Goal: Task Accomplishment & Management: Use online tool/utility

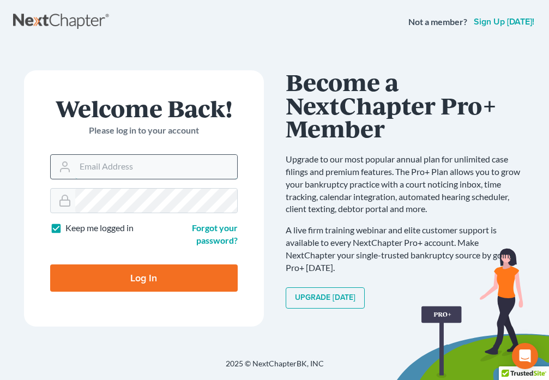
click at [97, 164] on input "Email Address" at bounding box center [156, 167] width 162 height 24
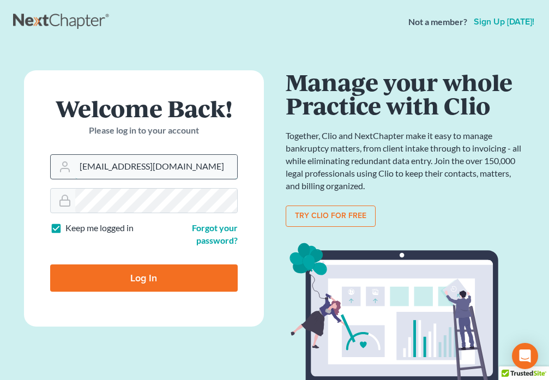
type input "[EMAIL_ADDRESS][DOMAIN_NAME]"
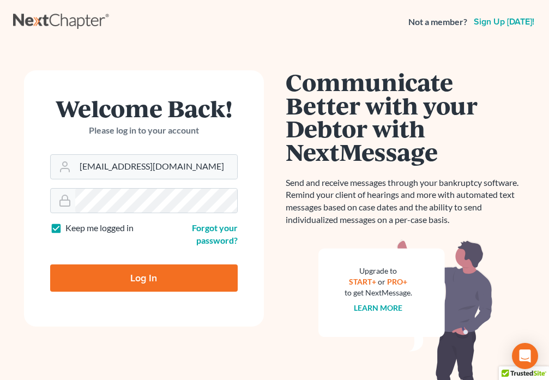
click at [138, 282] on input "Log In" at bounding box center [144, 277] width 188 height 27
type input "Thinking..."
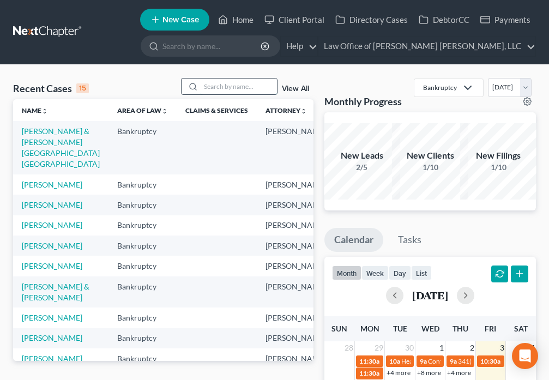
click at [210, 88] on input "search" at bounding box center [239, 87] width 76 height 16
type input "[PERSON_NAME]"
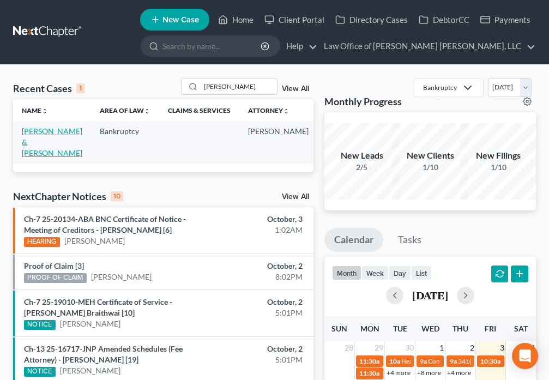
click at [38, 133] on link "[PERSON_NAME] & [PERSON_NAME]" at bounding box center [52, 142] width 61 height 31
select select "4"
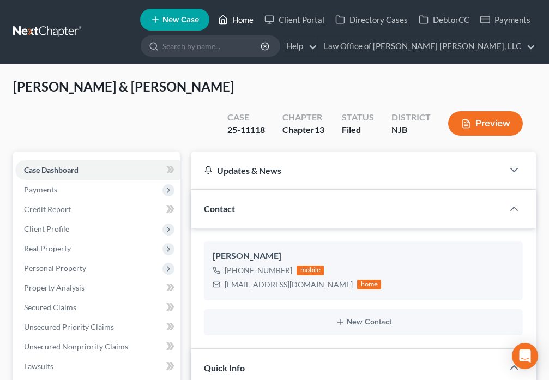
click at [237, 16] on link "Home" at bounding box center [236, 20] width 46 height 20
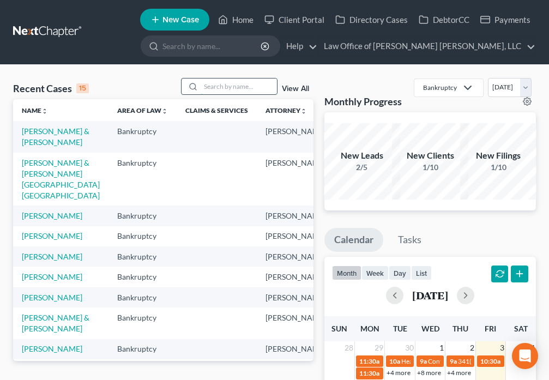
click at [212, 86] on input "search" at bounding box center [239, 87] width 76 height 16
type input "[PERSON_NAME]"
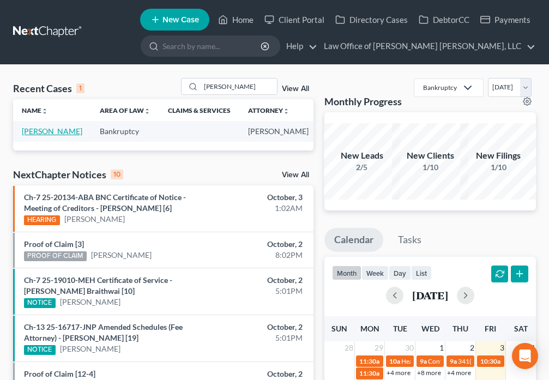
click at [25, 134] on link "[PERSON_NAME]" at bounding box center [52, 131] width 61 height 9
select select "6"
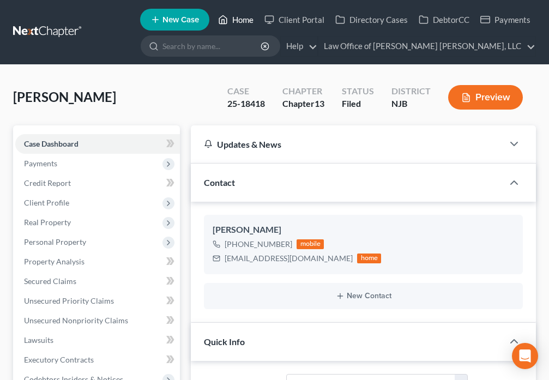
click at [236, 19] on link "Home" at bounding box center [236, 20] width 46 height 20
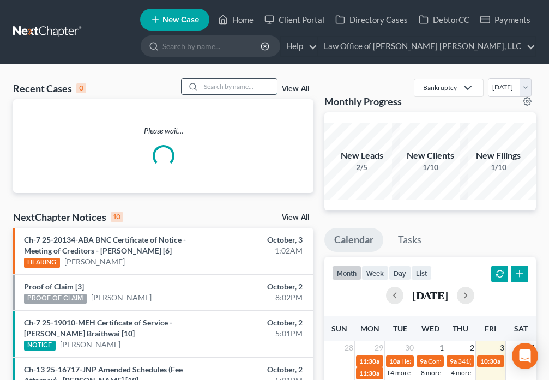
click at [213, 85] on input "search" at bounding box center [239, 87] width 76 height 16
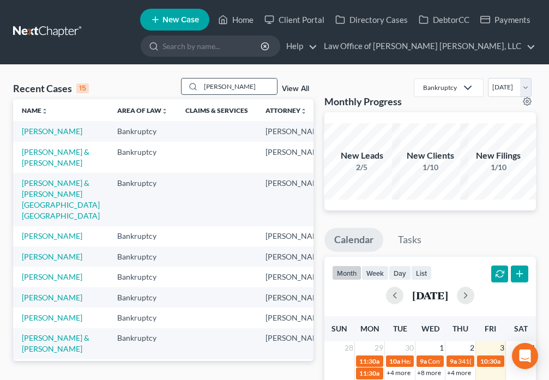
type input "[PERSON_NAME]"
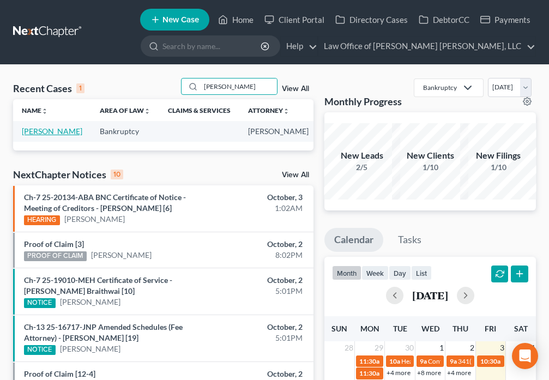
click at [32, 132] on link "[PERSON_NAME]" at bounding box center [52, 131] width 61 height 9
select select "6"
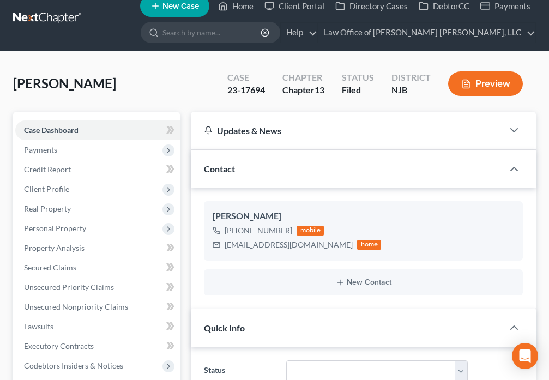
scroll to position [13, 0]
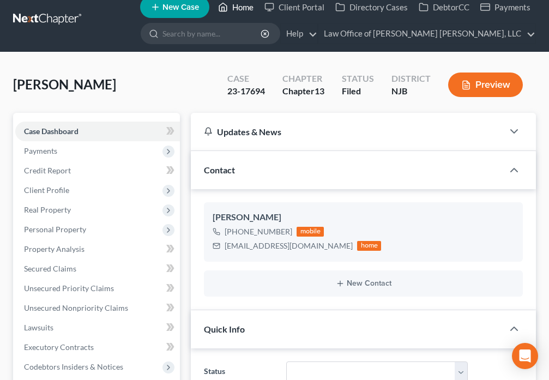
click at [221, 5] on icon at bounding box center [223, 7] width 8 height 8
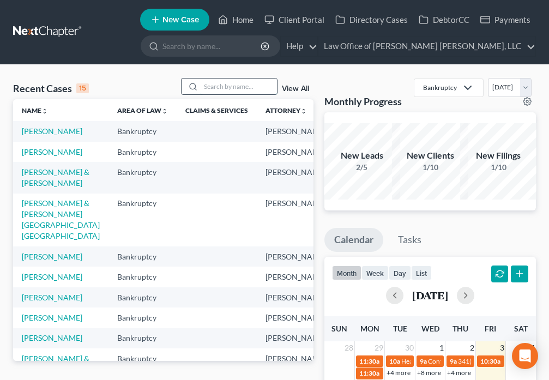
click at [236, 85] on input "search" at bounding box center [239, 87] width 76 height 16
type input "[PERSON_NAME]"
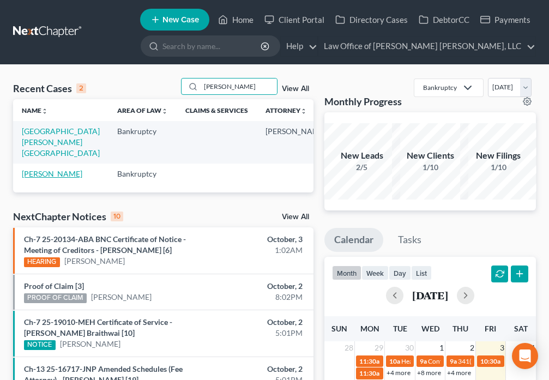
click at [32, 169] on link "[PERSON_NAME]" at bounding box center [52, 173] width 61 height 9
select select "6"
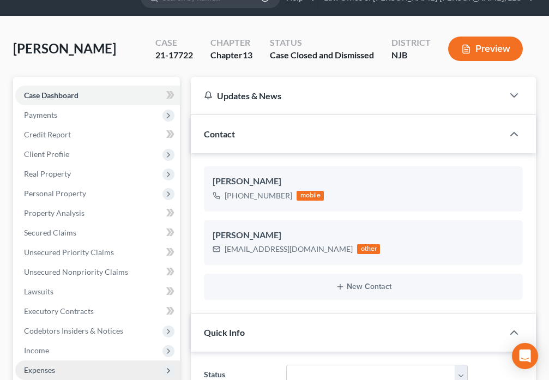
scroll to position [191, 0]
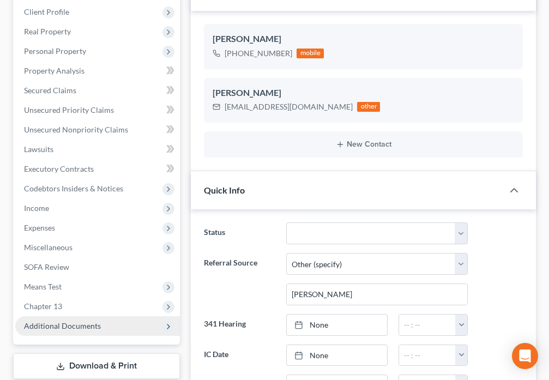
click at [82, 327] on span "Additional Documents" at bounding box center [62, 325] width 77 height 9
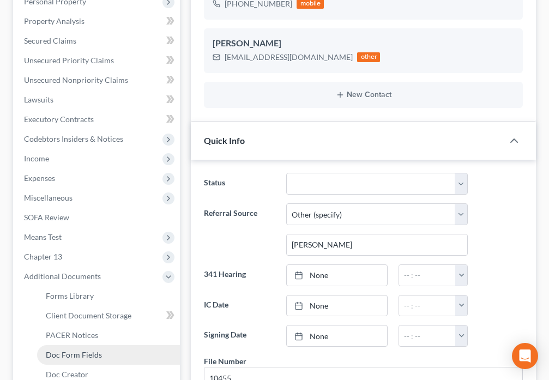
scroll to position [255, 0]
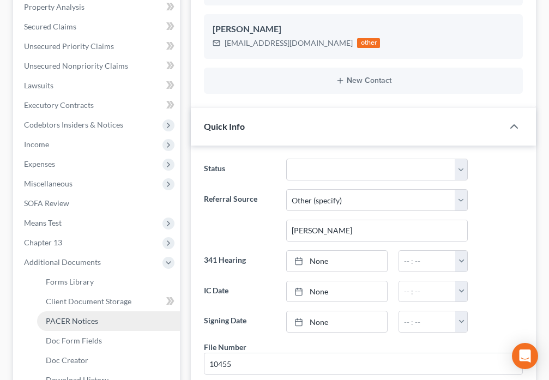
click at [97, 319] on span "PACER Notices" at bounding box center [72, 320] width 52 height 9
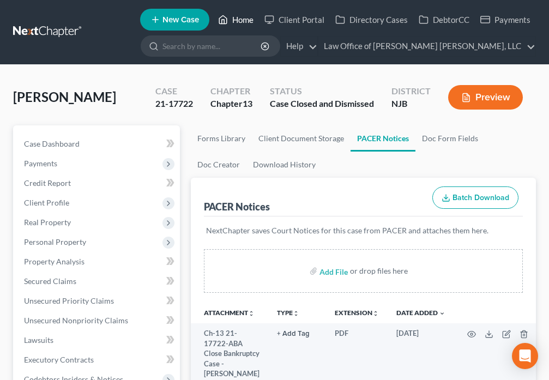
click at [227, 22] on icon at bounding box center [223, 20] width 8 height 8
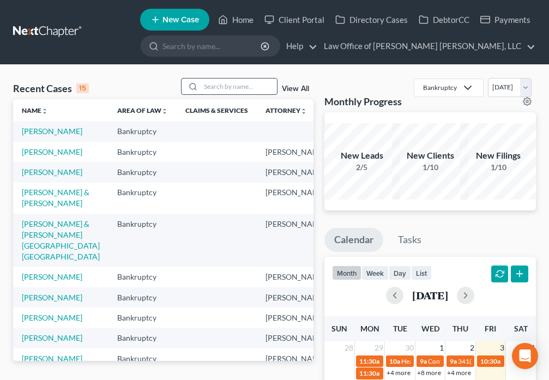
click at [221, 88] on input "search" at bounding box center [239, 87] width 76 height 16
type input "[PERSON_NAME]"
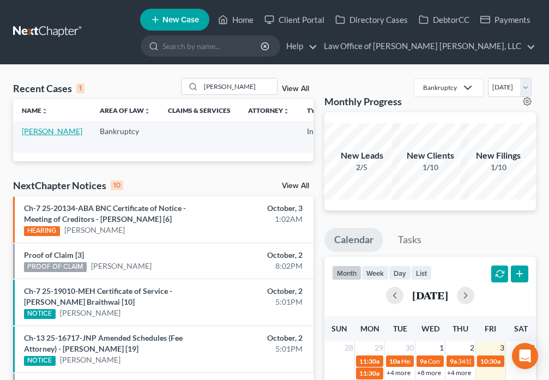
click at [31, 136] on link "[PERSON_NAME]" at bounding box center [52, 131] width 61 height 9
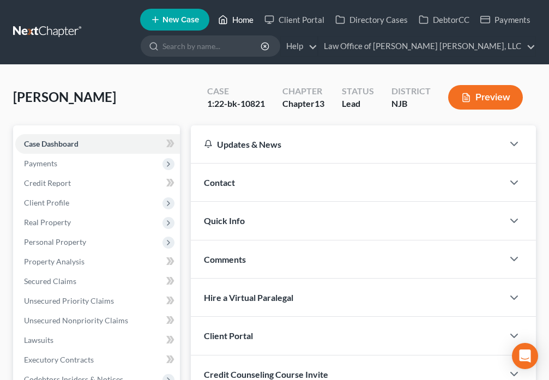
click at [237, 20] on link "Home" at bounding box center [236, 20] width 46 height 20
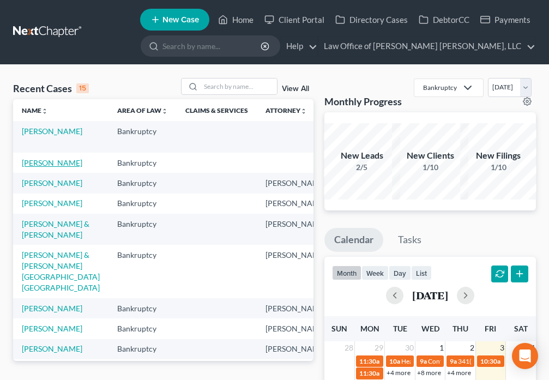
click at [27, 163] on link "[PERSON_NAME]" at bounding box center [52, 162] width 61 height 9
select select "6"
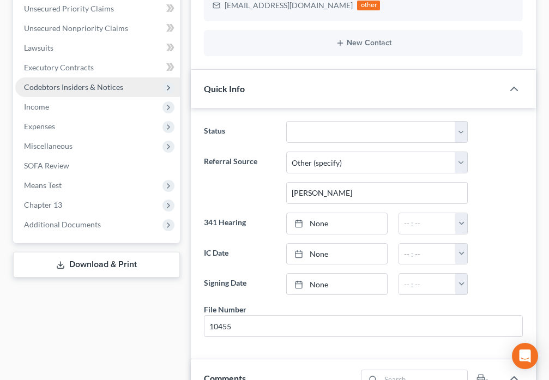
scroll to position [305, 0]
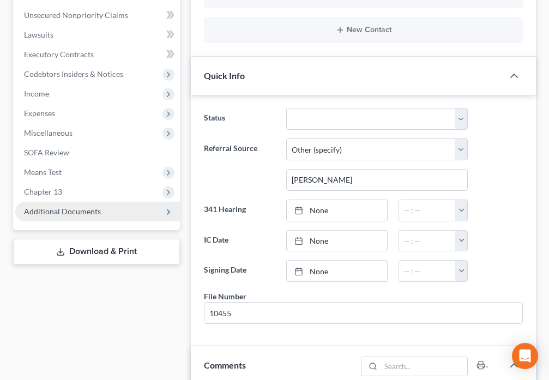
click at [98, 210] on span "Additional Documents" at bounding box center [62, 211] width 77 height 9
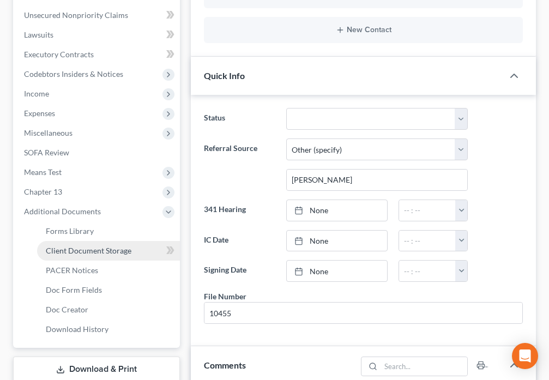
click at [122, 252] on span "Client Document Storage" at bounding box center [89, 250] width 86 height 9
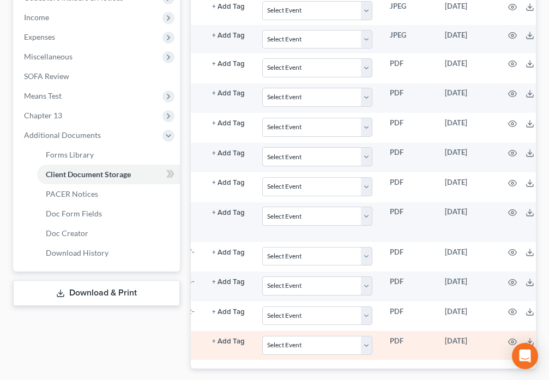
scroll to position [0, 113]
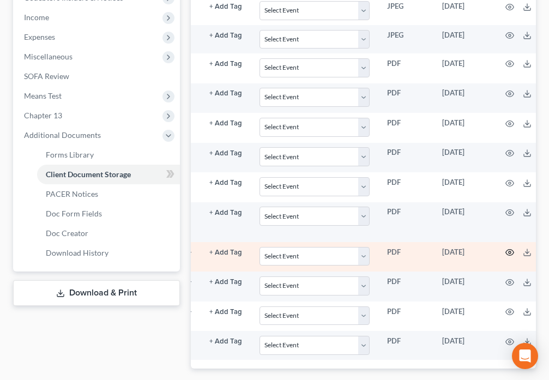
click at [507, 254] on icon "button" at bounding box center [509, 252] width 9 height 9
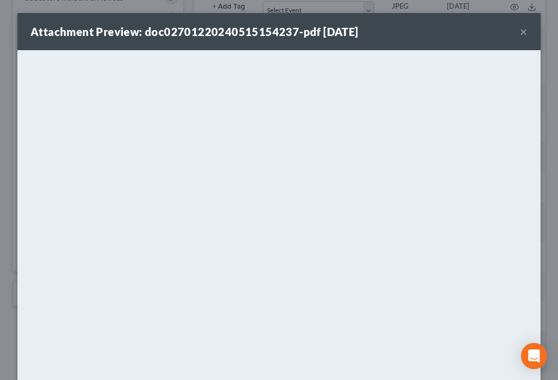
click at [520, 31] on button "×" at bounding box center [524, 31] width 8 height 13
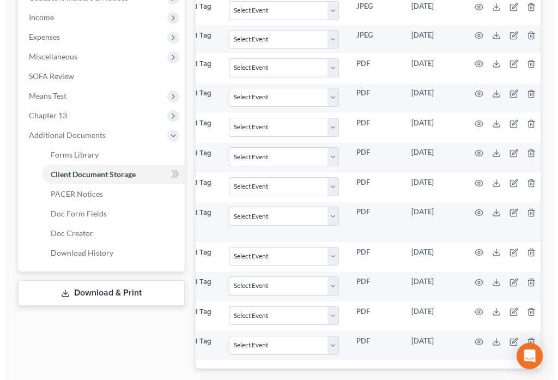
scroll to position [0, 157]
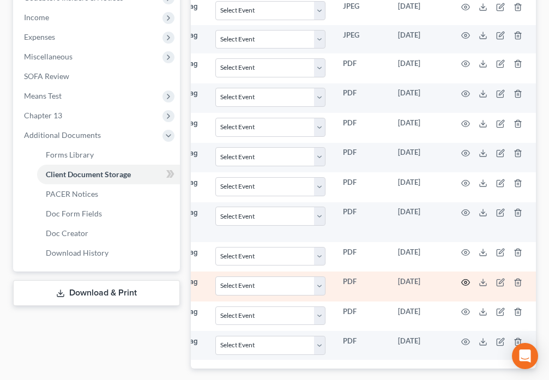
click at [463, 282] on icon "button" at bounding box center [465, 282] width 9 height 9
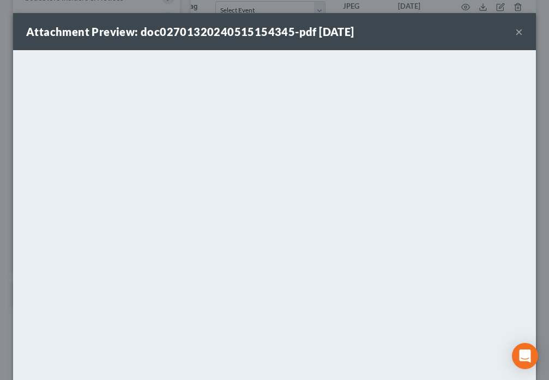
scroll to position [0, 151]
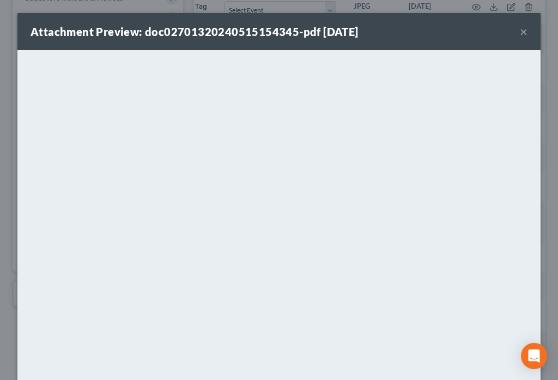
click at [520, 32] on button "×" at bounding box center [524, 31] width 8 height 13
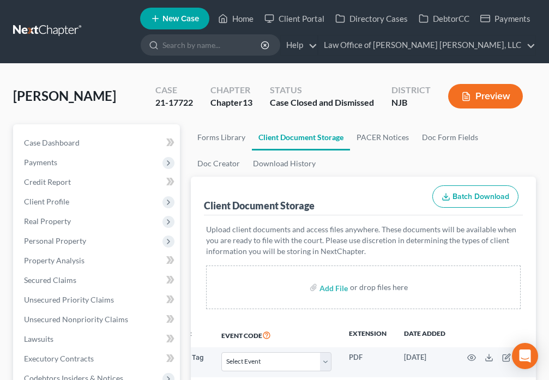
scroll to position [0, 0]
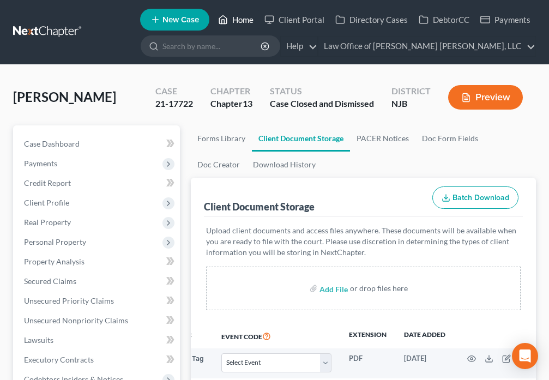
click at [238, 20] on link "Home" at bounding box center [236, 20] width 46 height 20
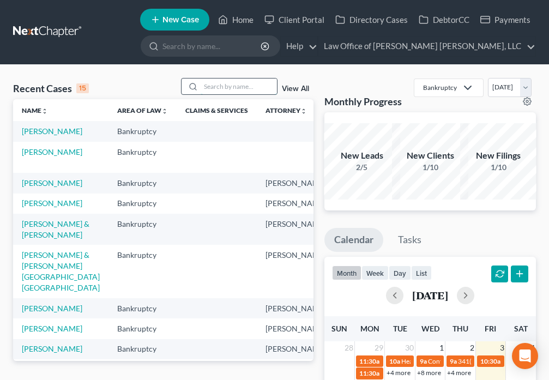
click at [210, 83] on input "search" at bounding box center [239, 87] width 76 height 16
type input "[PERSON_NAME]"
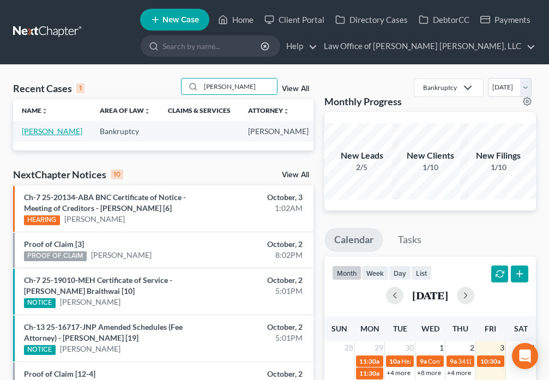
click at [34, 136] on link "[PERSON_NAME]" at bounding box center [52, 131] width 61 height 9
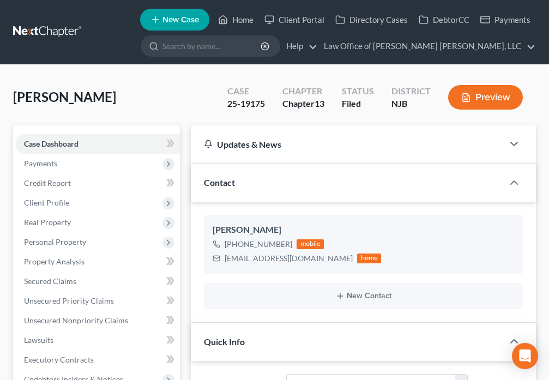
scroll to position [550, 0]
click at [62, 206] on span "Client Profile" at bounding box center [46, 202] width 45 height 9
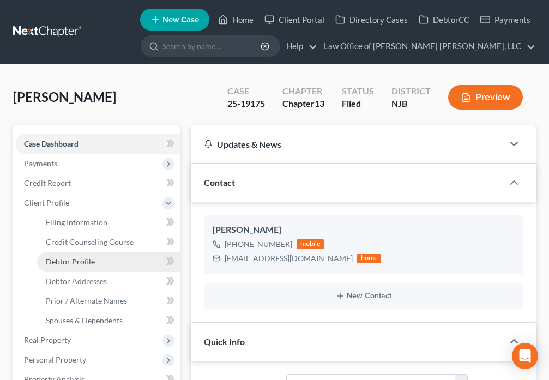
click at [92, 266] on span "Debtor Profile" at bounding box center [70, 261] width 49 height 9
select select "2"
select select "1"
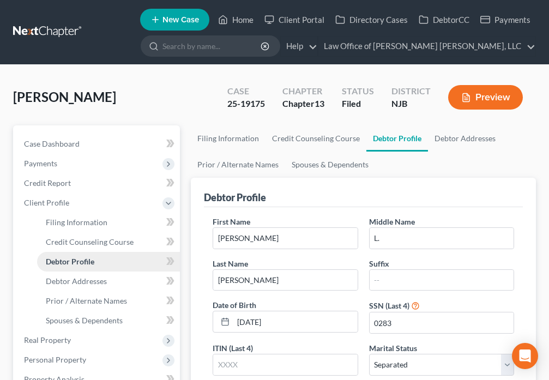
radio input "true"
click at [226, 15] on icon at bounding box center [223, 19] width 10 height 13
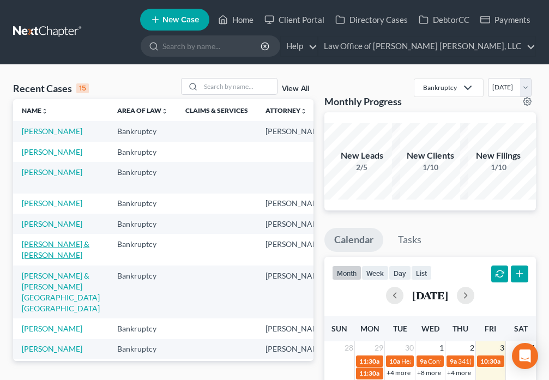
click at [38, 260] on link "[PERSON_NAME] & [PERSON_NAME]" at bounding box center [56, 249] width 68 height 20
select select "4"
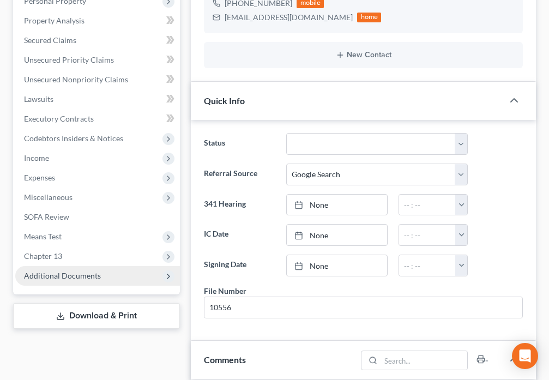
scroll to position [124, 0]
click at [77, 271] on span "Additional Documents" at bounding box center [62, 275] width 77 height 9
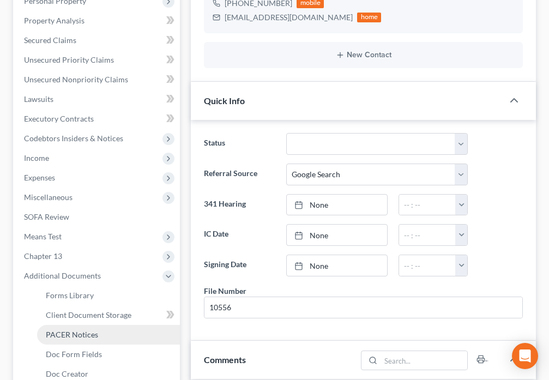
click at [59, 330] on span "PACER Notices" at bounding box center [72, 334] width 52 height 9
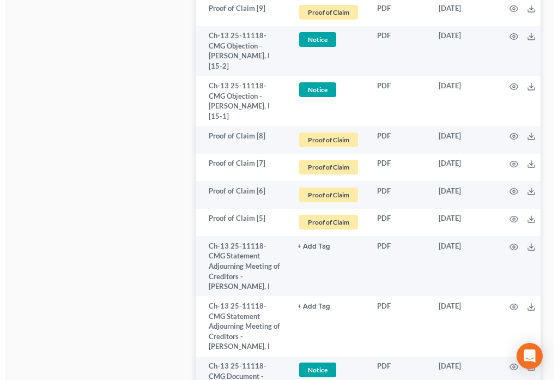
scroll to position [3524, 0]
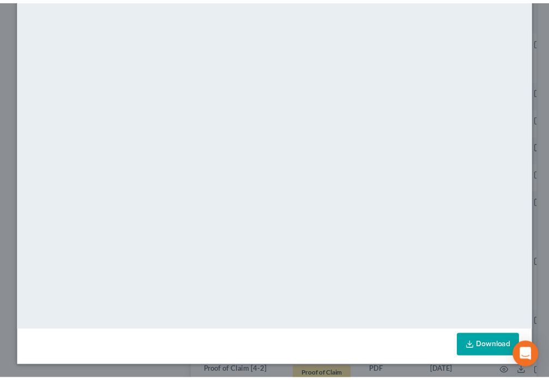
scroll to position [0, 0]
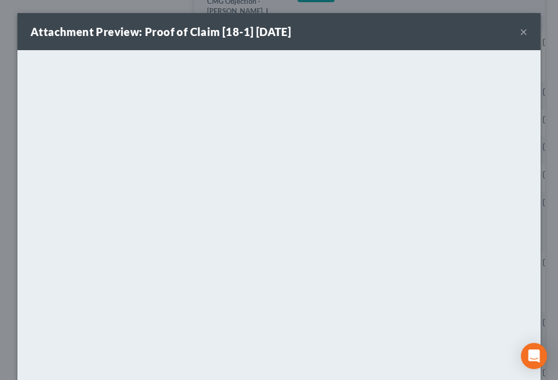
click at [521, 31] on button "×" at bounding box center [524, 31] width 8 height 13
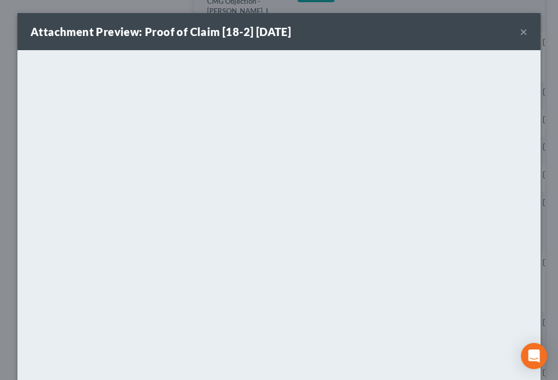
click at [520, 32] on button "×" at bounding box center [524, 31] width 8 height 13
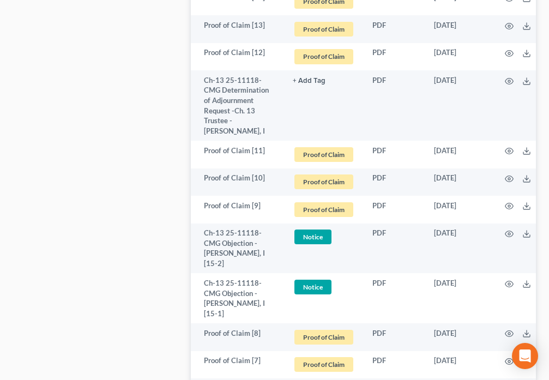
scroll to position [3257, 0]
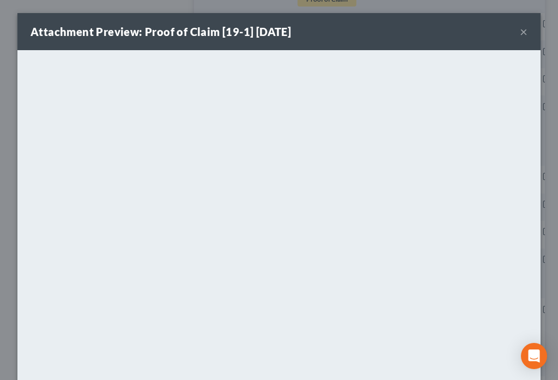
click at [520, 37] on button "×" at bounding box center [524, 31] width 8 height 13
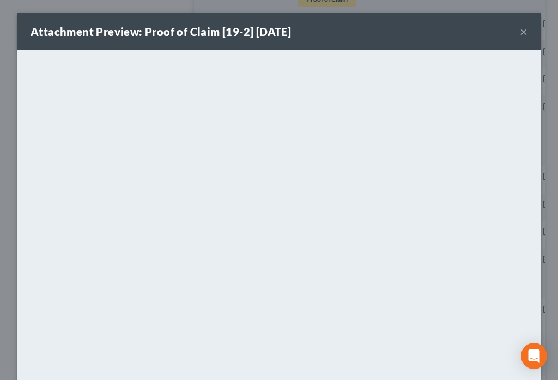
click at [520, 33] on button "×" at bounding box center [524, 31] width 8 height 13
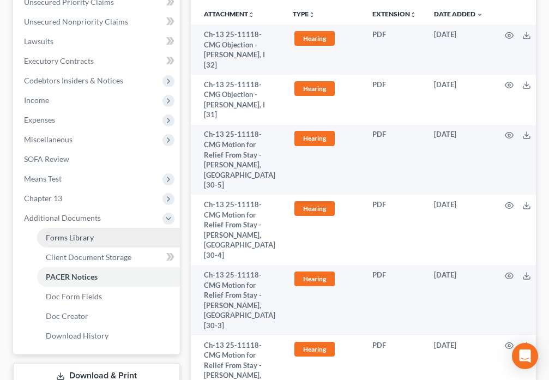
scroll to position [331, 0]
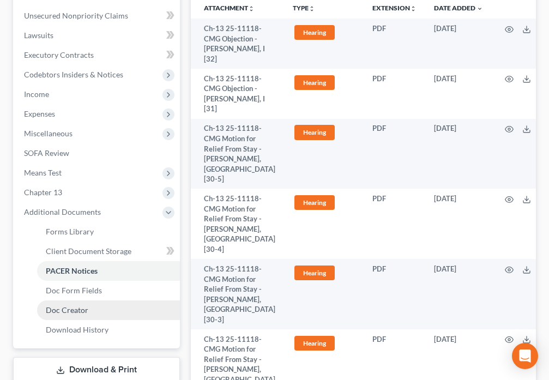
click at [88, 300] on link "Doc Creator" at bounding box center [108, 310] width 143 height 20
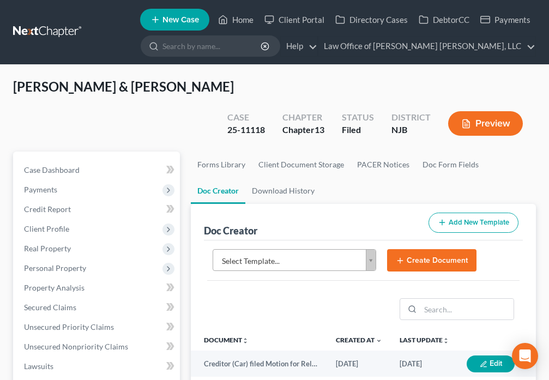
click at [373, 239] on body "Home New Case Client Portal Directory Cases DebtorCC Payments Law Office of [PE…" at bounding box center [274, 377] width 549 height 755
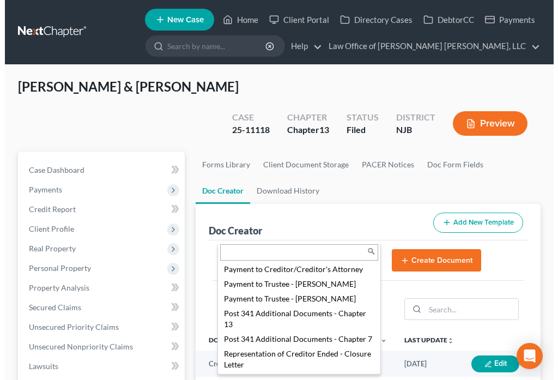
scroll to position [1335, 0]
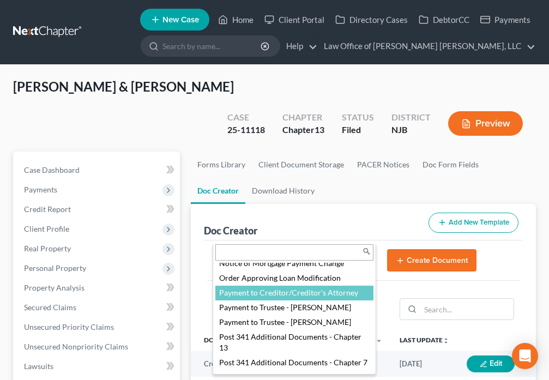
select select "88981"
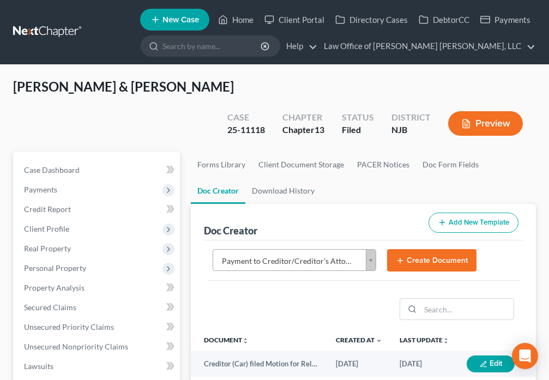
click at [438, 249] on button "Create Document" at bounding box center [431, 260] width 89 height 23
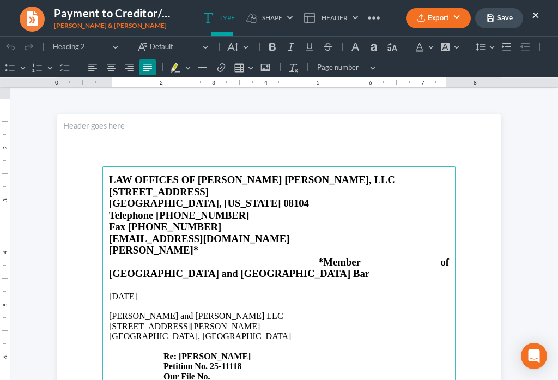
scroll to position [0, 0]
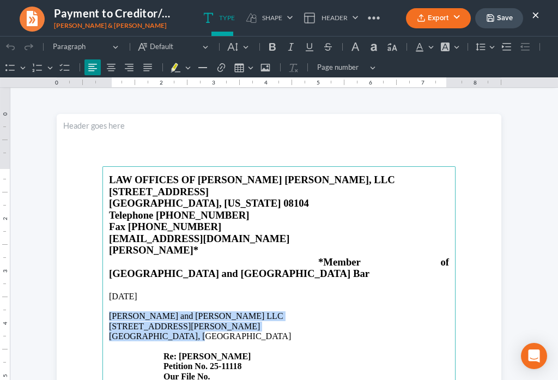
drag, startPoint x: 106, startPoint y: 293, endPoint x: 197, endPoint y: 314, distance: 93.3
click at [197, 314] on p "[PERSON_NAME] and [PERSON_NAME] LLC [STREET_ADDRESS][PERSON_NAME] Re: [PERSON_N…" at bounding box center [279, 346] width 340 height 70
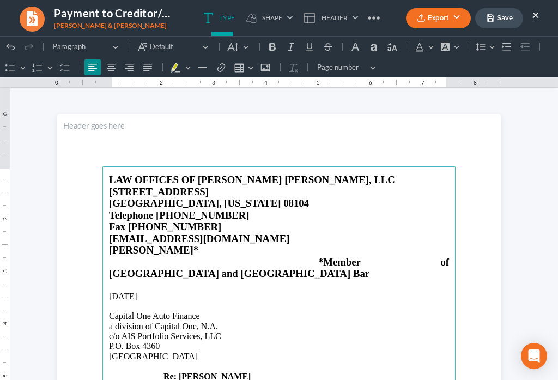
click at [198, 311] on p "Capital One Auto Finance" at bounding box center [279, 316] width 340 height 10
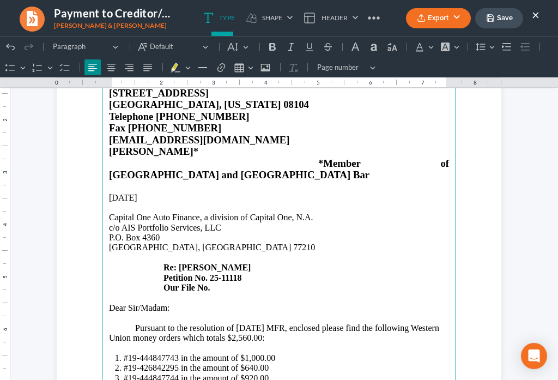
scroll to position [153, 0]
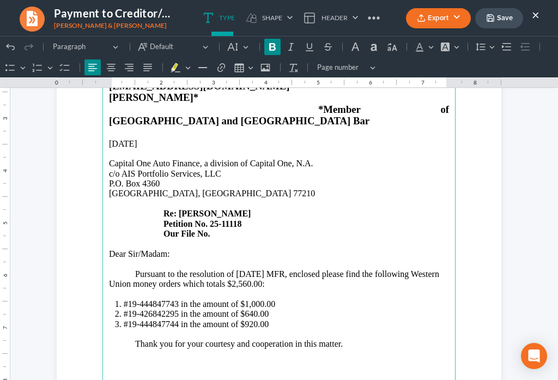
click at [196, 209] on strong "Re: [PERSON_NAME]" at bounding box center [207, 213] width 87 height 9
click at [226, 209] on p "[GEOGRAPHIC_DATA], [GEOGRAPHIC_DATA] 77210 Re: [PERSON_NAME] & [PERSON_NAME] Pe…" at bounding box center [279, 214] width 340 height 50
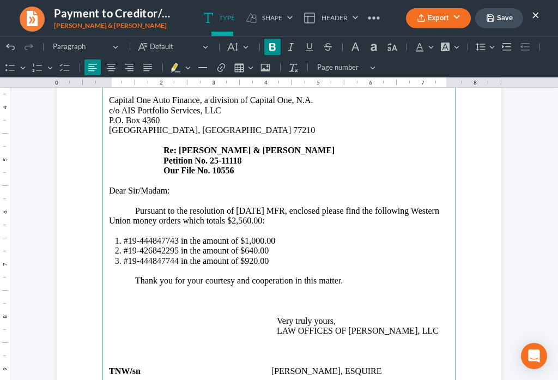
scroll to position [216, 0]
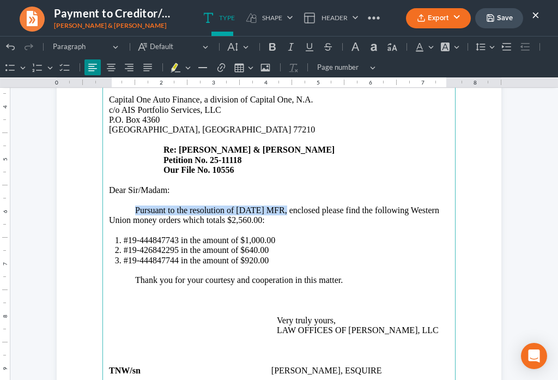
drag, startPoint x: 278, startPoint y: 187, endPoint x: 133, endPoint y: 188, distance: 145.0
click at [133, 206] on p "Pursuant to the resolution of [DATE] MFR, enclosed please find the following We…" at bounding box center [279, 216] width 340 height 20
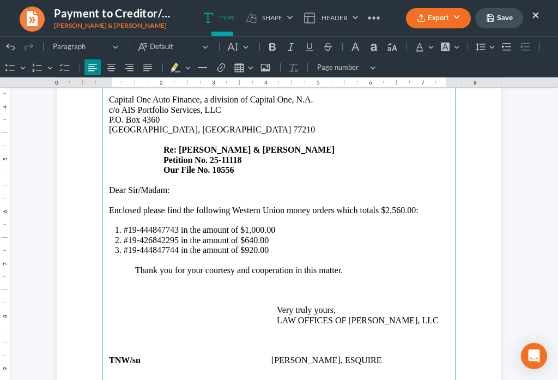
click at [255, 206] on p "⁠⁠⁠⁠⁠⁠⁠ E nclosed please find the following Western Union money orders which to…" at bounding box center [279, 211] width 340 height 10
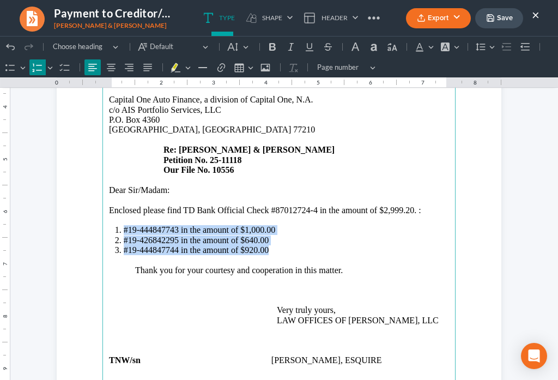
drag, startPoint x: 110, startPoint y: 206, endPoint x: 280, endPoint y: 225, distance: 171.7
click at [280, 225] on ol "#19-444847743 in the amount of $1,000.00 #19-426842295 in the amount of $640.00…" at bounding box center [279, 240] width 340 height 30
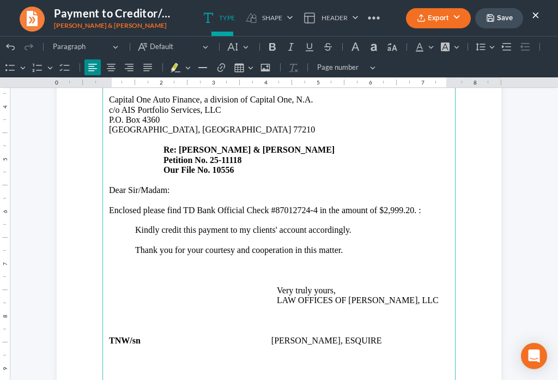
click at [369, 245] on p "Thank you for your courtesy and cooperation in this matter. Very truly yours, L…" at bounding box center [279, 275] width 340 height 60
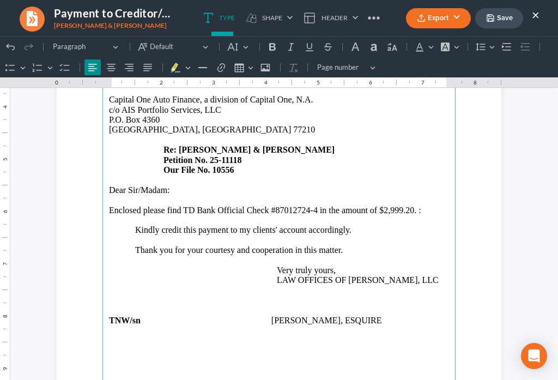
click at [109, 316] on main "LAW OFFICES OF [PERSON_NAME] [PERSON_NAME], LLC [STREET_ADDRESS][US_STATE] Tele…" at bounding box center [279, 185] width 353 height 471
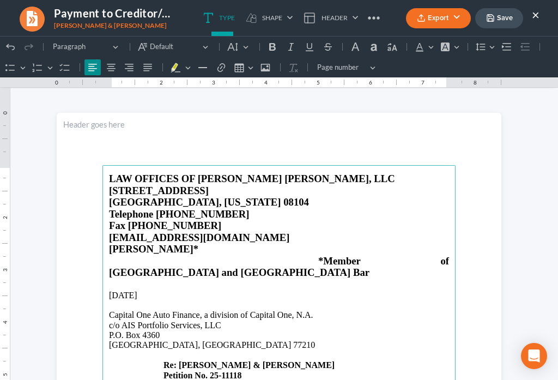
scroll to position [0, 0]
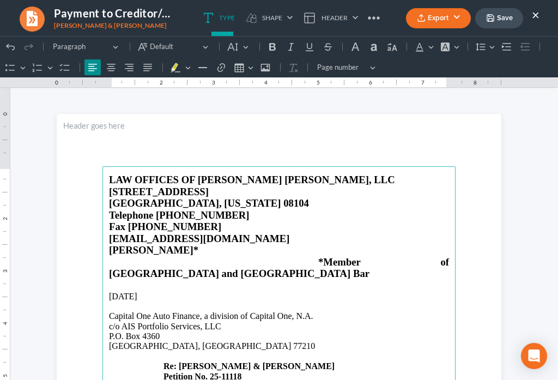
click at [498, 20] on button "Save" at bounding box center [499, 18] width 48 height 20
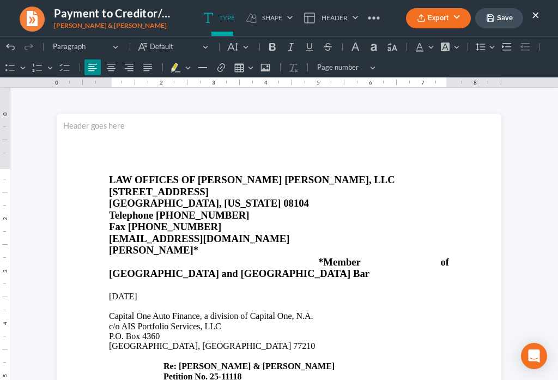
click at [426, 25] on button "Export" at bounding box center [438, 18] width 65 height 20
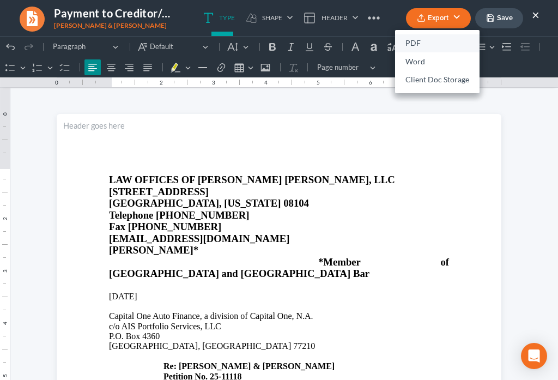
click at [414, 43] on link "PDF" at bounding box center [437, 43] width 85 height 19
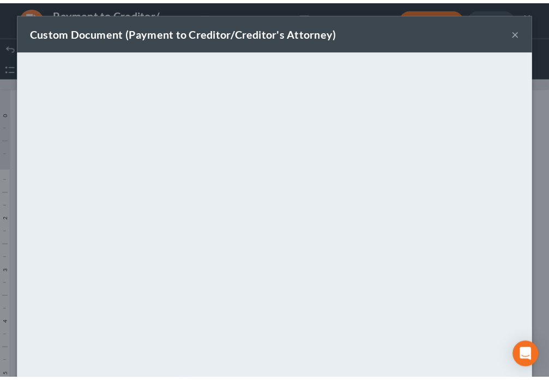
scroll to position [76, 0]
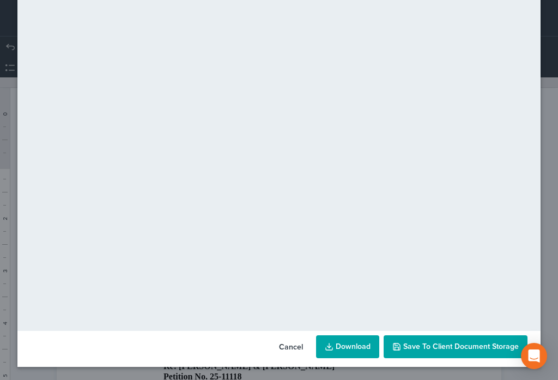
click at [464, 352] on button "Save to Client Document Storage" at bounding box center [456, 346] width 144 height 23
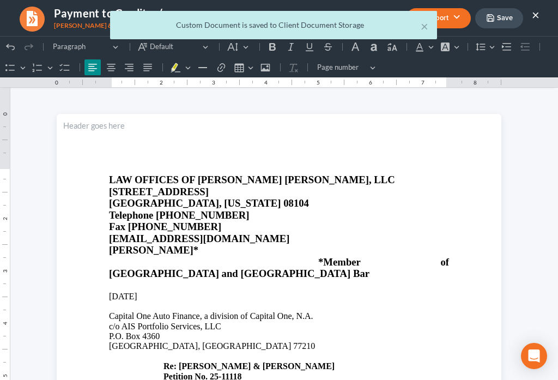
click at [534, 13] on div "× Custom Document is saved to Client Document Storage" at bounding box center [274, 28] width 558 height 34
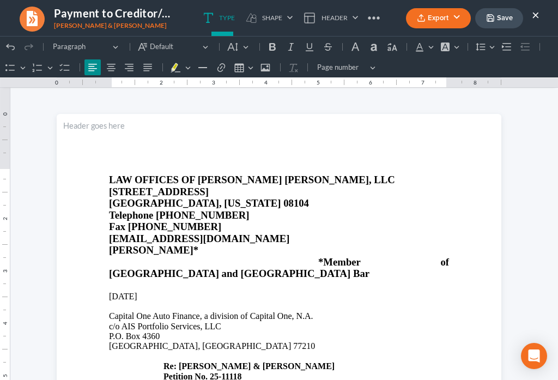
click at [534, 15] on button "×" at bounding box center [536, 14] width 8 height 13
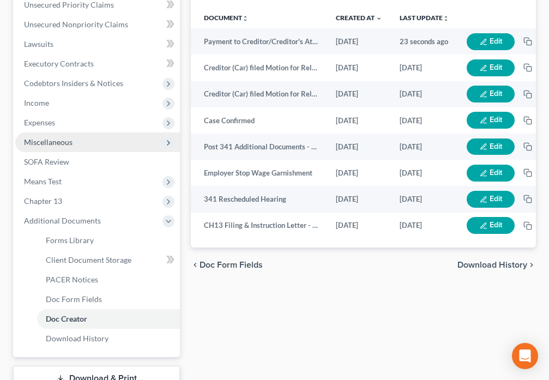
scroll to position [331, 0]
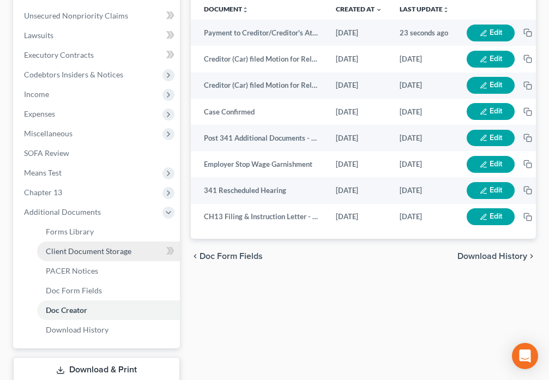
click at [124, 246] on span "Client Document Storage" at bounding box center [89, 250] width 86 height 9
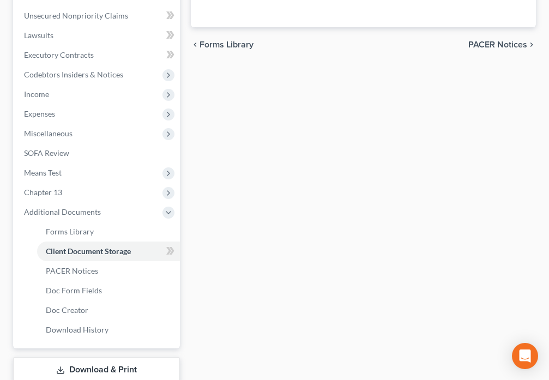
scroll to position [258, 0]
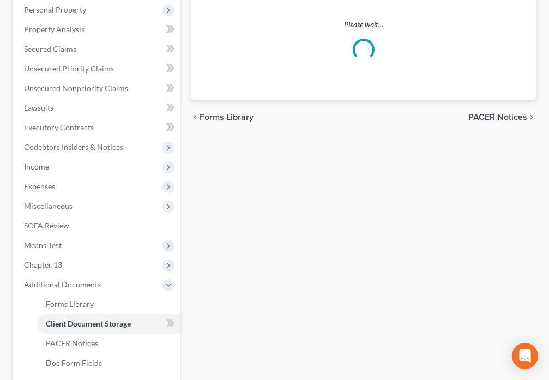
select select "9"
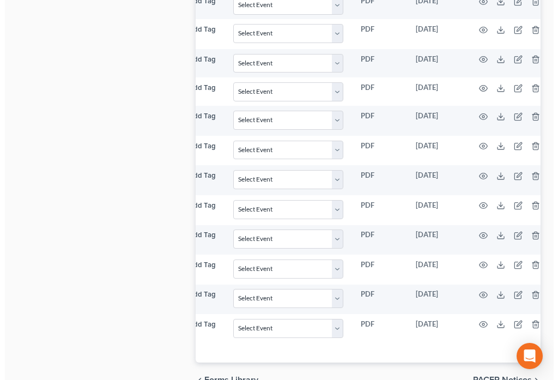
scroll to position [0, 155]
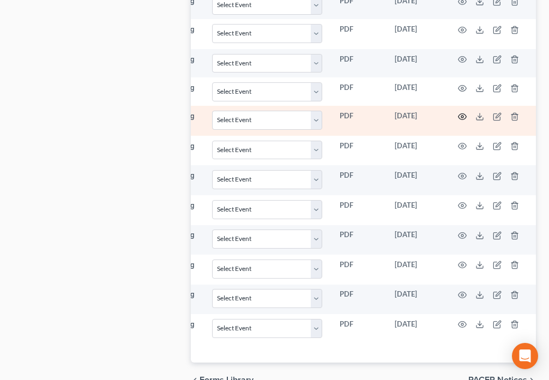
click at [461, 113] on icon "button" at bounding box center [462, 116] width 8 height 6
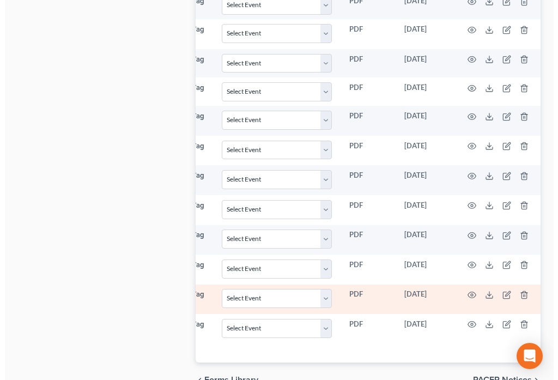
scroll to position [0, 151]
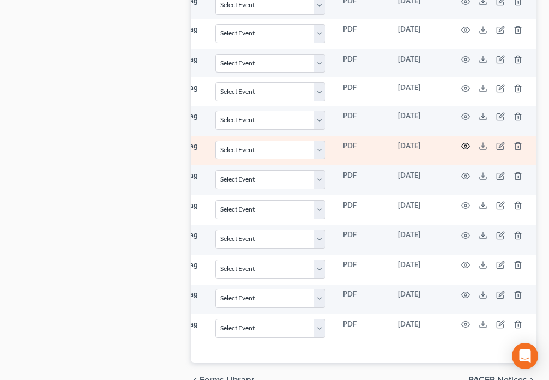
click at [465, 142] on icon "button" at bounding box center [465, 146] width 9 height 9
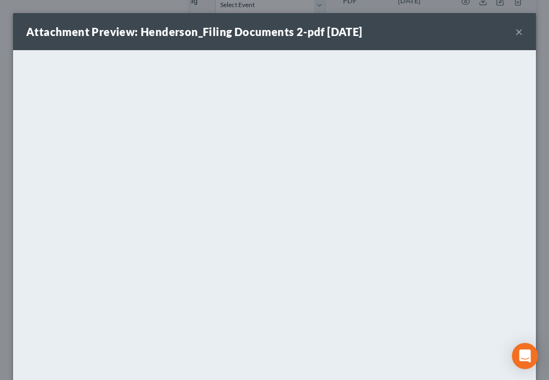
scroll to position [0, 149]
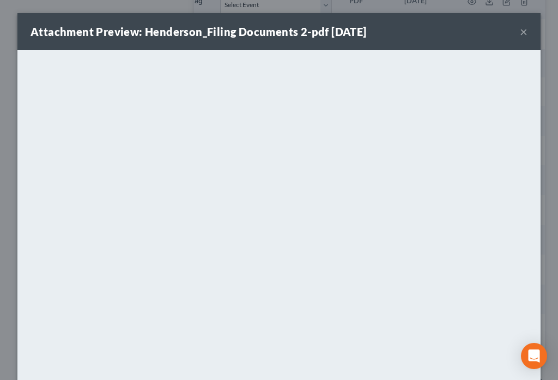
click at [520, 32] on button "×" at bounding box center [524, 31] width 8 height 13
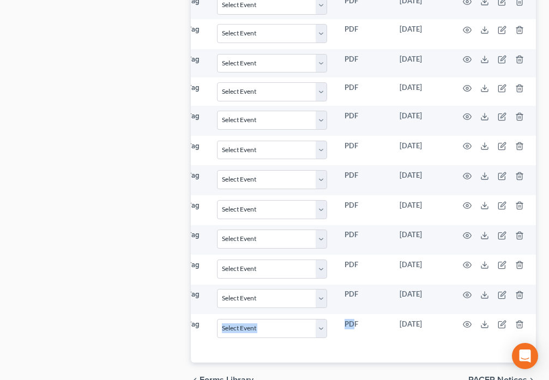
drag, startPoint x: 353, startPoint y: 328, endPoint x: 264, endPoint y: 331, distance: 88.4
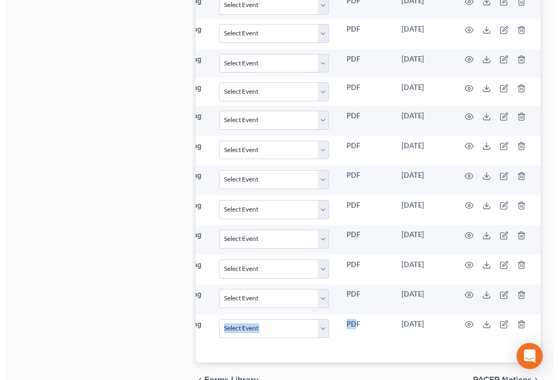
scroll to position [0, 155]
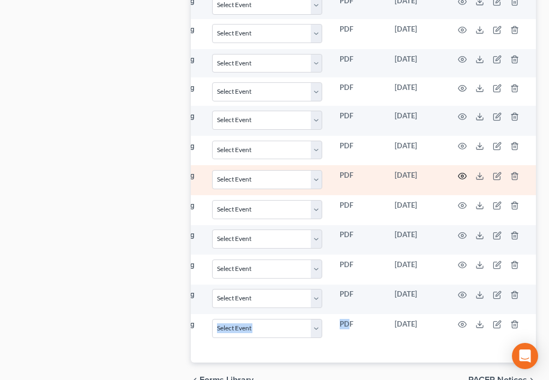
click at [461, 172] on icon "button" at bounding box center [462, 176] width 9 height 9
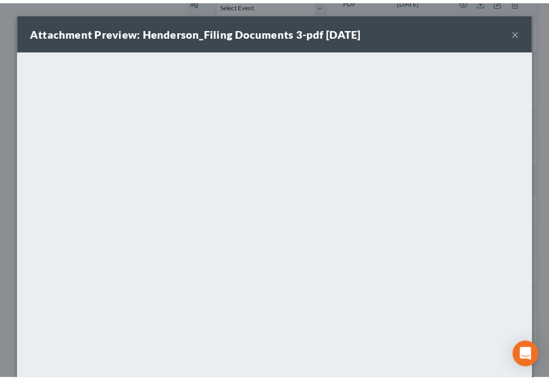
scroll to position [0, 149]
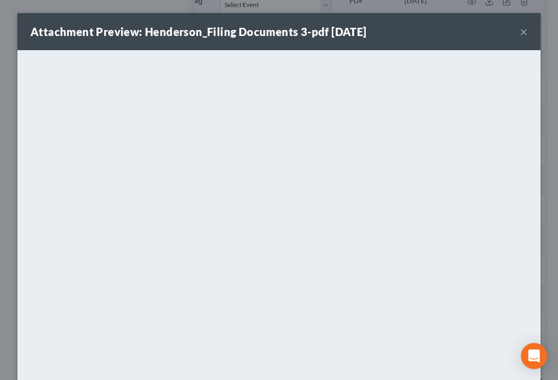
click at [523, 33] on div "Attachment Preview: Henderson_Filing Documents 3-pdf [DATE] ×" at bounding box center [278, 31] width 523 height 37
click at [520, 33] on button "×" at bounding box center [524, 31] width 8 height 13
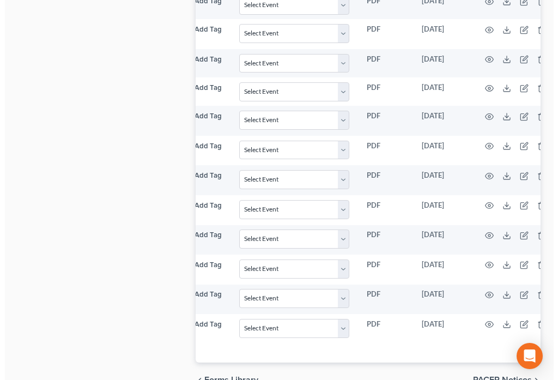
scroll to position [0, 155]
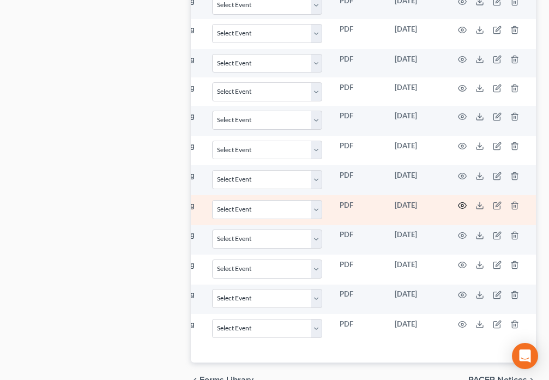
click at [460, 201] on icon "button" at bounding box center [462, 205] width 9 height 9
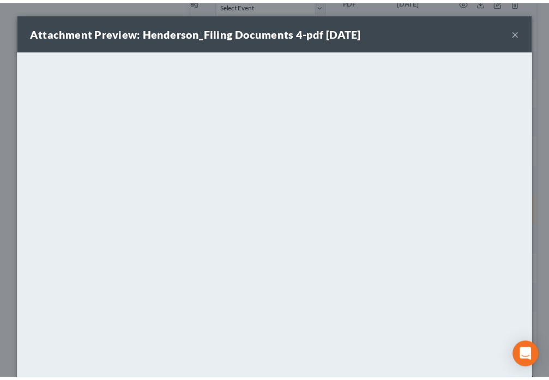
scroll to position [0, 149]
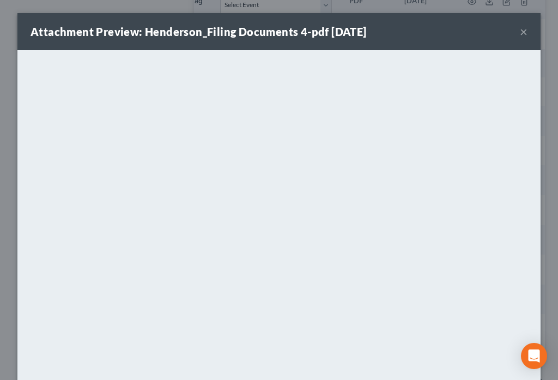
click at [520, 31] on button "×" at bounding box center [524, 31] width 8 height 13
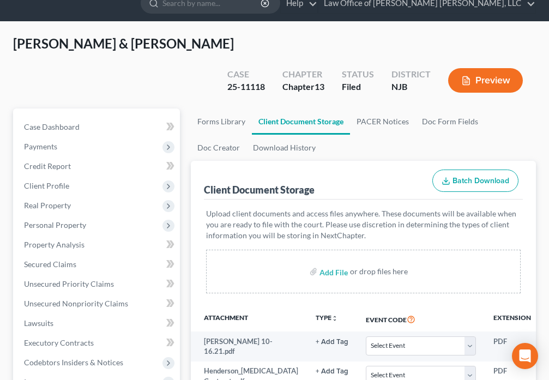
scroll to position [0, 0]
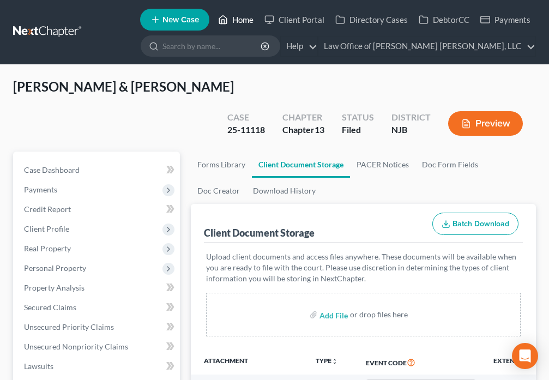
click at [231, 21] on link "Home" at bounding box center [236, 20] width 46 height 20
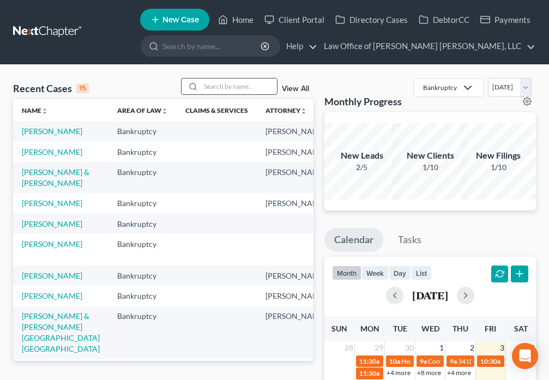
click at [228, 87] on input "search" at bounding box center [239, 87] width 76 height 16
type input "[PERSON_NAME]"
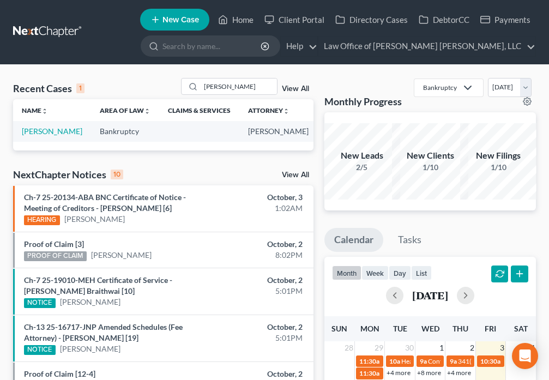
click at [40, 137] on td "[PERSON_NAME]" at bounding box center [52, 131] width 78 height 20
click at [35, 136] on link "[PERSON_NAME]" at bounding box center [52, 131] width 61 height 9
select select "6"
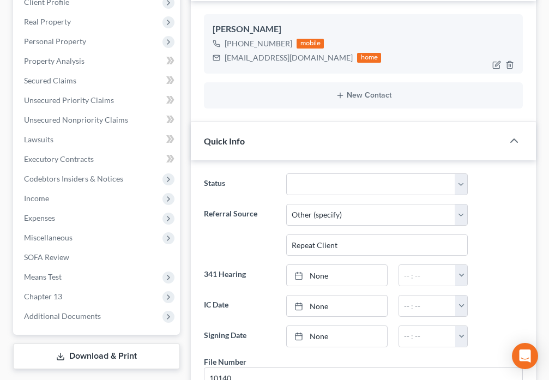
scroll to position [331, 0]
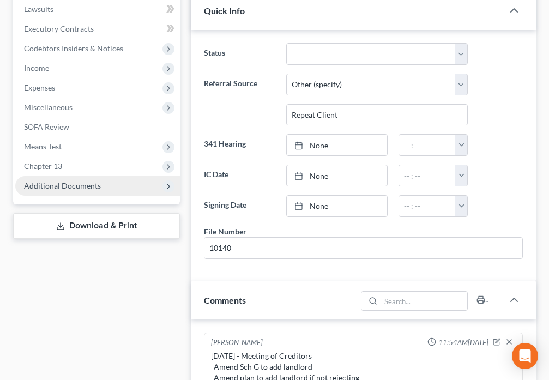
click at [76, 189] on span "Additional Documents" at bounding box center [62, 185] width 77 height 9
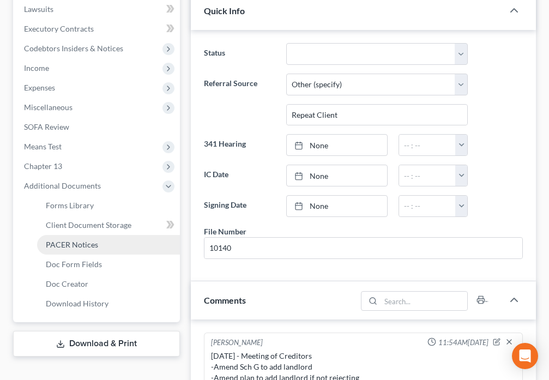
click at [91, 240] on span "PACER Notices" at bounding box center [72, 244] width 52 height 9
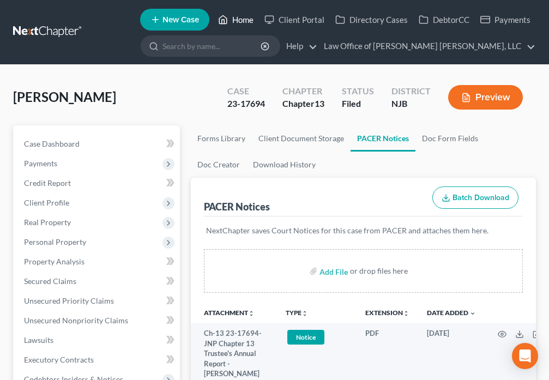
click at [225, 19] on icon at bounding box center [223, 19] width 10 height 13
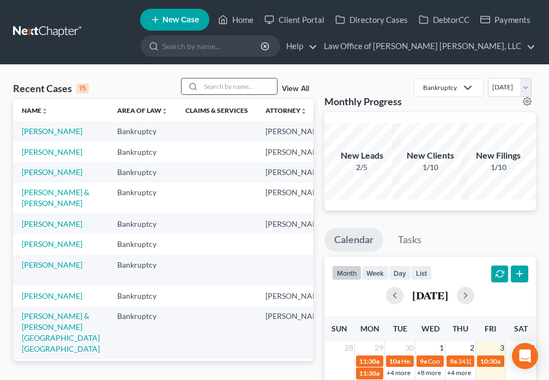
click at [208, 91] on input "search" at bounding box center [239, 87] width 76 height 16
type input "[PERSON_NAME]"
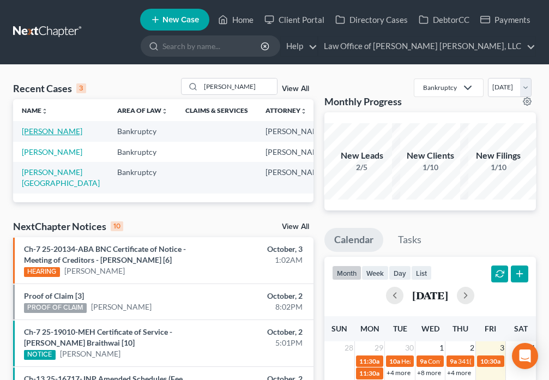
click at [39, 135] on link "[PERSON_NAME]" at bounding box center [52, 131] width 61 height 9
select select "6"
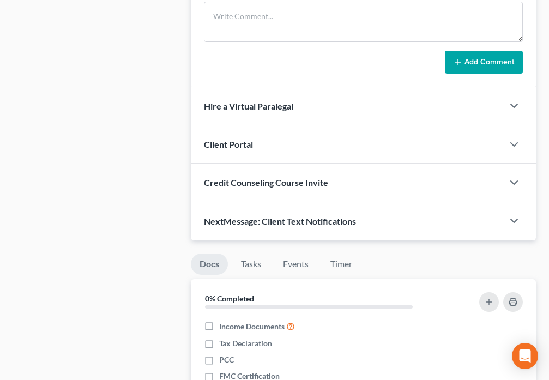
scroll to position [763, 0]
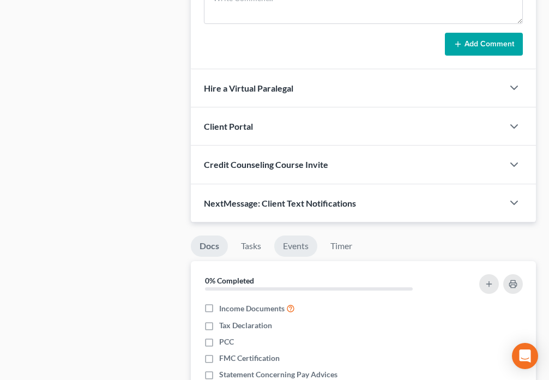
click at [297, 239] on link "Events" at bounding box center [295, 246] width 43 height 21
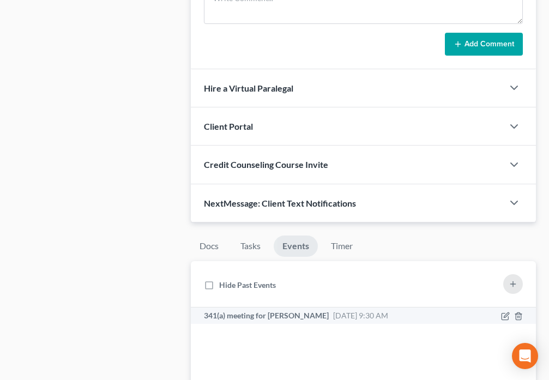
click at [333, 318] on span "[DATE] 9:30 AM" at bounding box center [360, 315] width 55 height 9
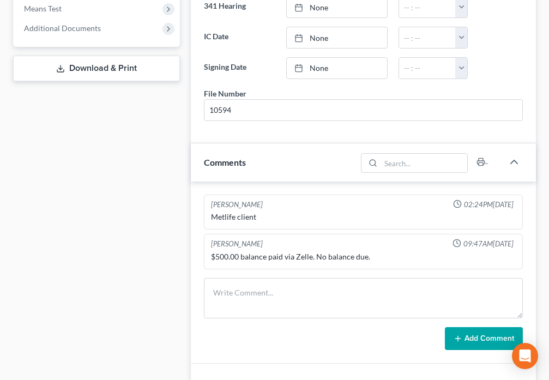
scroll to position [432, 0]
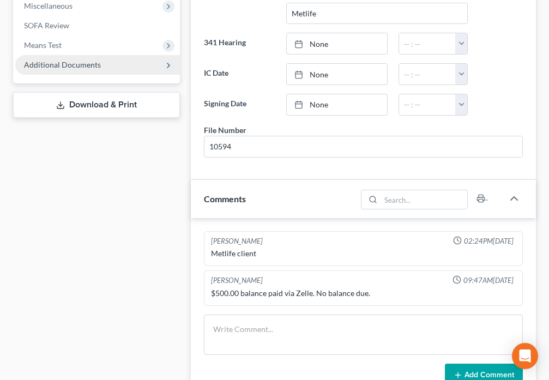
click at [55, 68] on span "Additional Documents" at bounding box center [62, 64] width 77 height 9
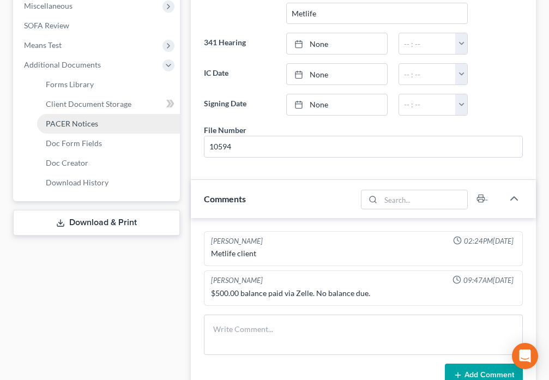
click at [76, 124] on span "PACER Notices" at bounding box center [72, 123] width 52 height 9
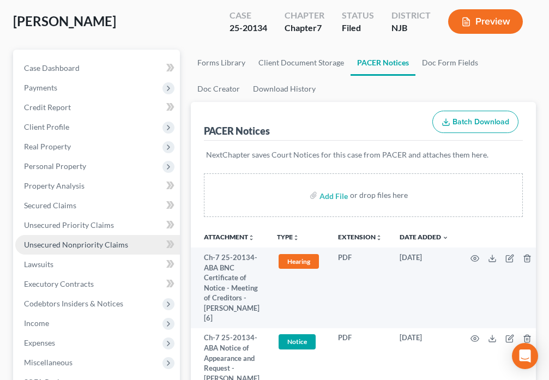
scroll to position [51, 0]
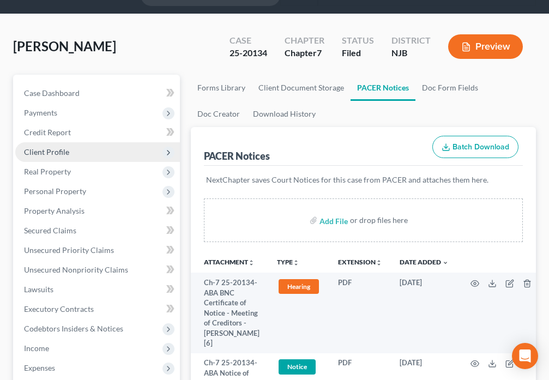
click at [68, 154] on span "Client Profile" at bounding box center [46, 151] width 45 height 9
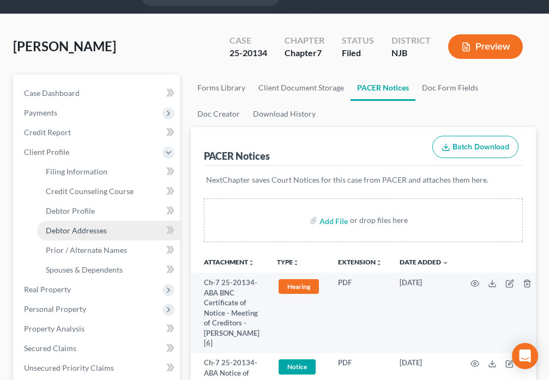
click at [98, 228] on span "Debtor Addresses" at bounding box center [76, 230] width 61 height 9
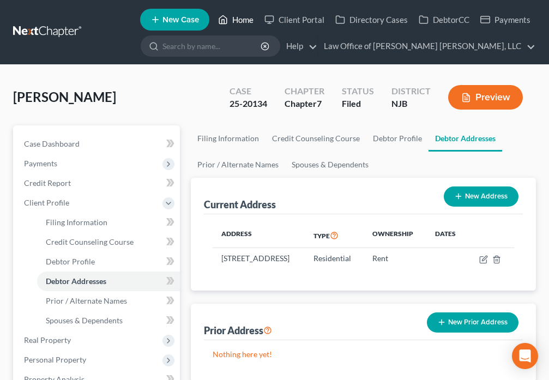
click at [244, 15] on link "Home" at bounding box center [236, 20] width 46 height 20
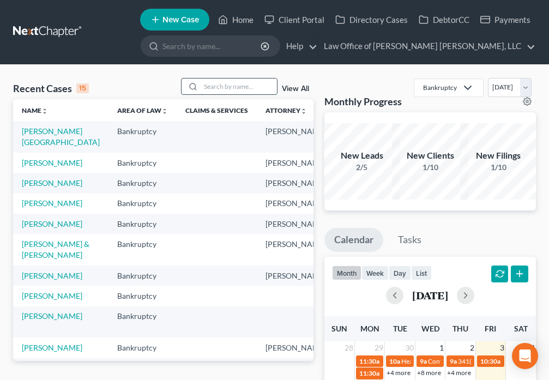
click at [208, 87] on input "search" at bounding box center [239, 87] width 76 height 16
type input "[PERSON_NAME]"
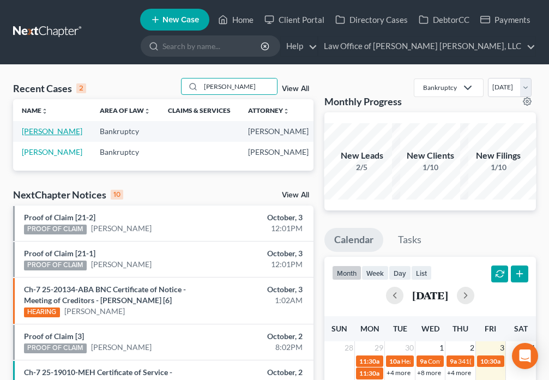
click at [31, 132] on link "[PERSON_NAME]" at bounding box center [52, 131] width 61 height 9
select select "6"
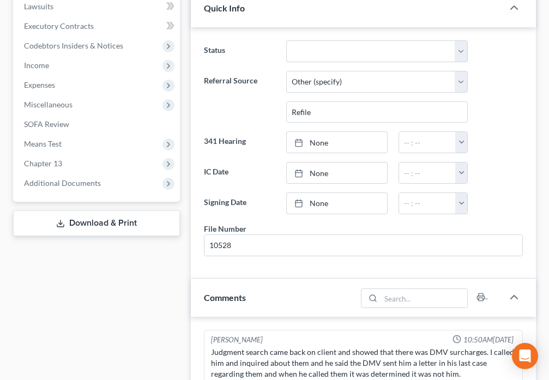
scroll to position [382, 0]
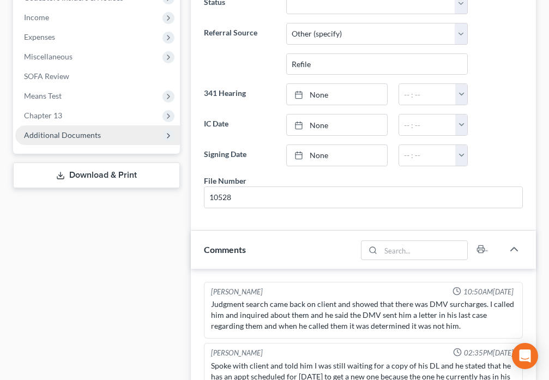
click at [72, 137] on span "Additional Documents" at bounding box center [62, 134] width 77 height 9
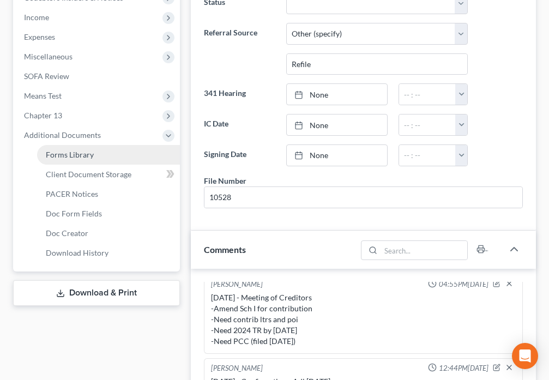
scroll to position [1972, 0]
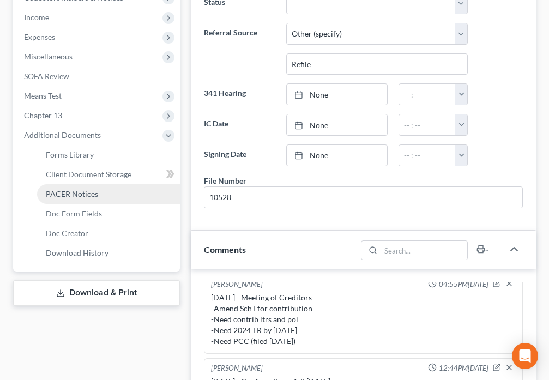
click at [83, 197] on span "PACER Notices" at bounding box center [72, 193] width 52 height 9
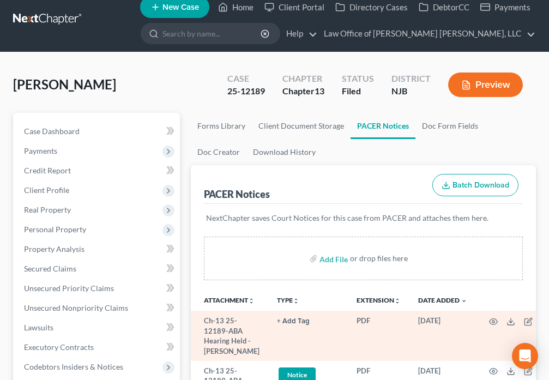
scroll to position [191, 0]
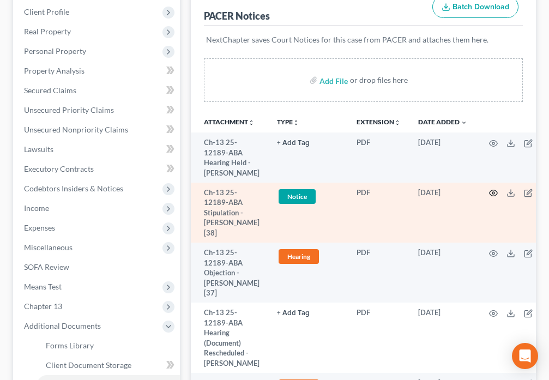
click at [493, 196] on icon "button" at bounding box center [494, 193] width 8 height 6
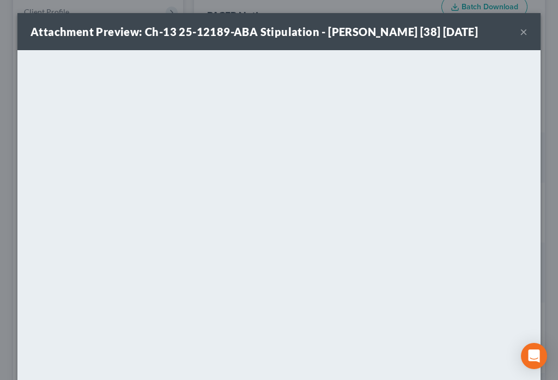
click at [522, 32] on button "×" at bounding box center [524, 31] width 8 height 13
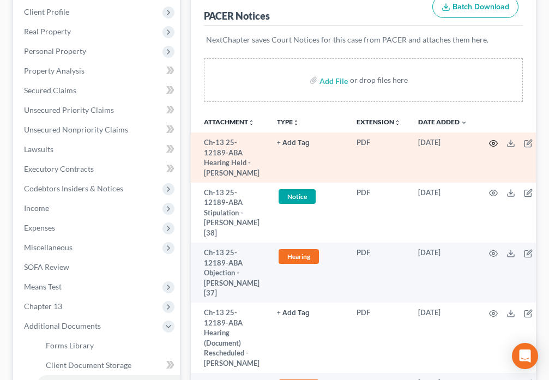
click at [490, 145] on icon "button" at bounding box center [493, 143] width 9 height 9
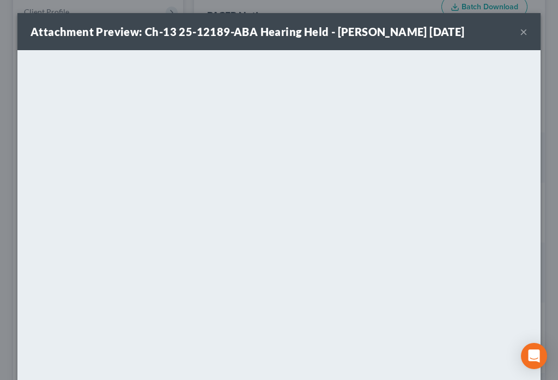
click at [521, 34] on button "×" at bounding box center [524, 31] width 8 height 13
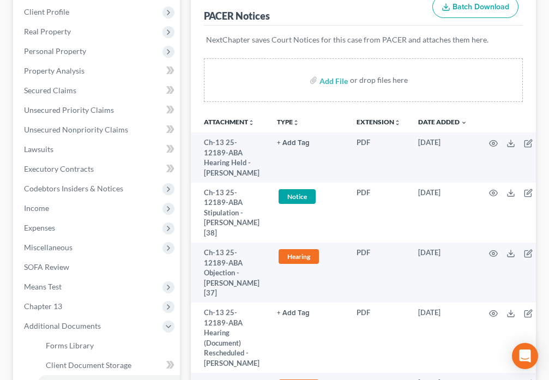
scroll to position [0, 0]
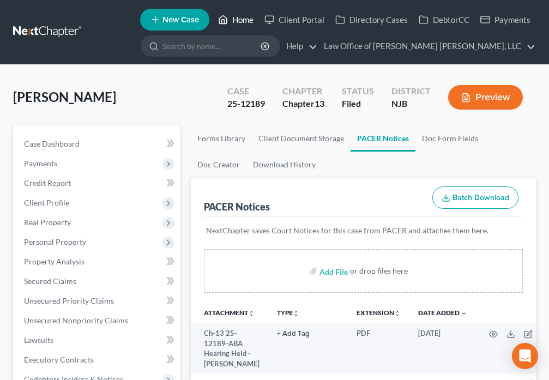
click at [222, 20] on icon at bounding box center [223, 19] width 10 height 13
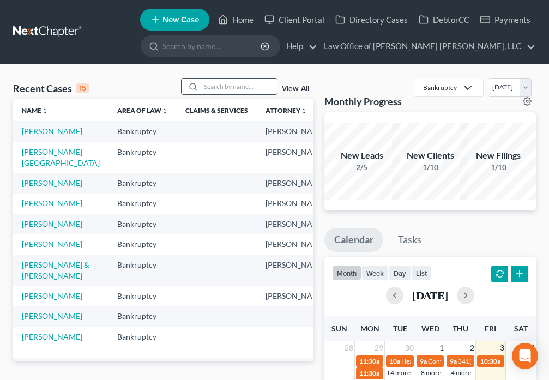
click at [234, 90] on input "search" at bounding box center [239, 87] width 76 height 16
type input "B"
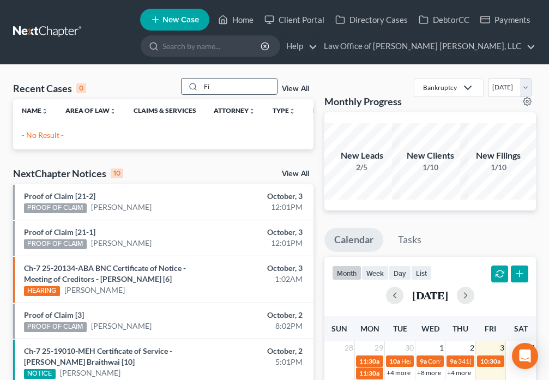
type input "F"
type input "[PERSON_NAME]"
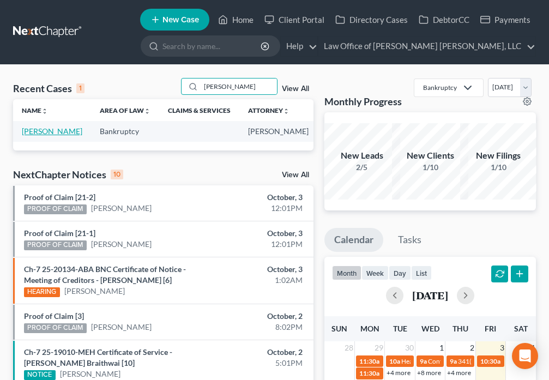
click at [29, 130] on link "[PERSON_NAME]" at bounding box center [52, 131] width 61 height 9
select select "0"
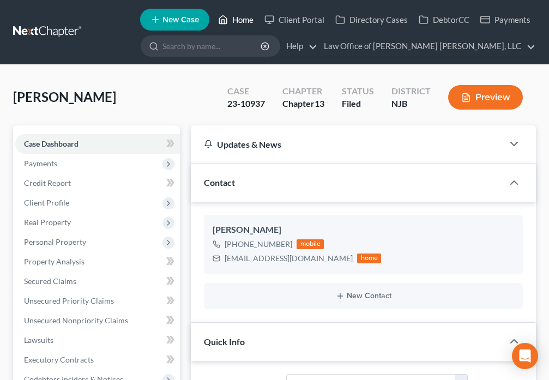
click at [240, 22] on link "Home" at bounding box center [236, 20] width 46 height 20
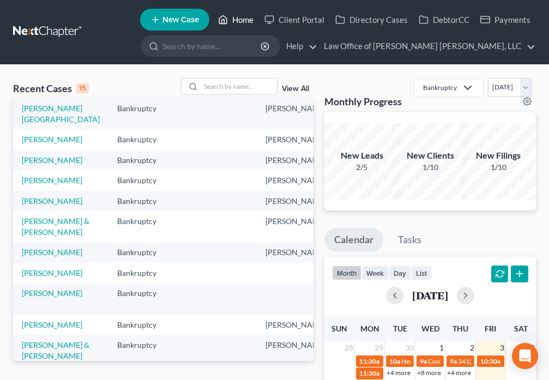
scroll to position [89, 0]
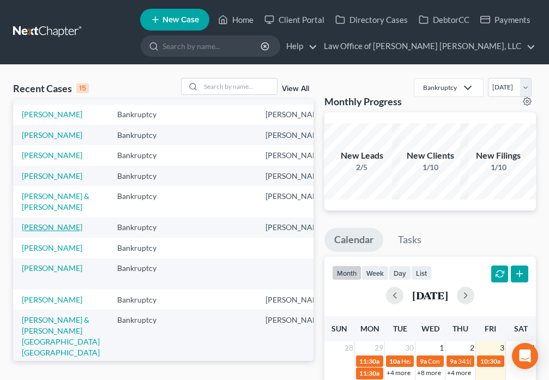
click at [35, 232] on link "[PERSON_NAME]" at bounding box center [52, 226] width 61 height 9
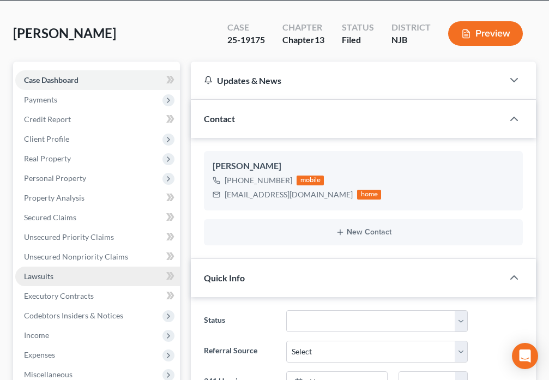
scroll to position [550, 0]
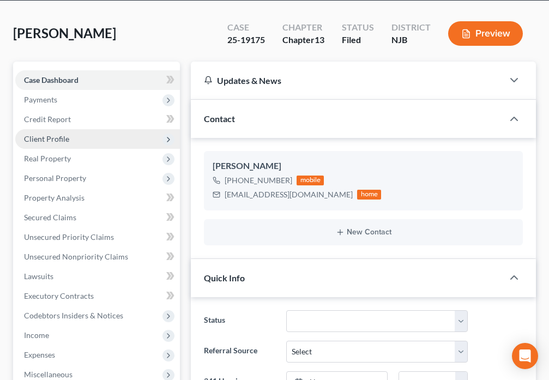
click at [57, 142] on span "Client Profile" at bounding box center [46, 138] width 45 height 9
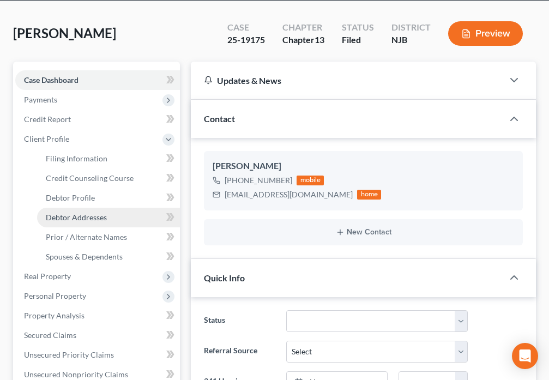
click at [109, 218] on link "Debtor Addresses" at bounding box center [108, 218] width 143 height 20
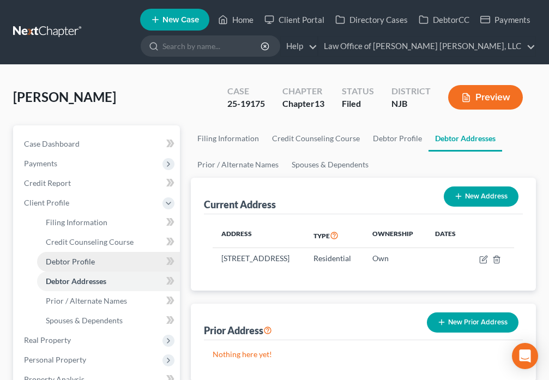
click at [92, 263] on span "Debtor Profile" at bounding box center [70, 261] width 49 height 9
select select "2"
select select "1"
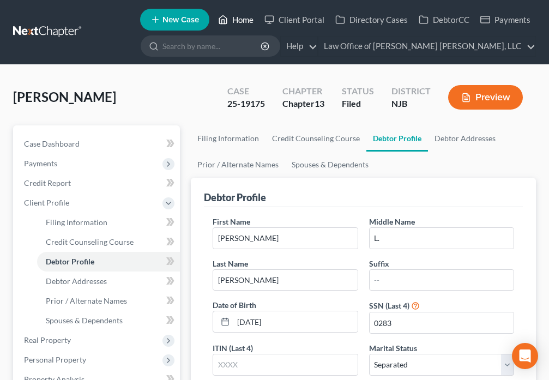
click at [241, 20] on link "Home" at bounding box center [236, 20] width 46 height 20
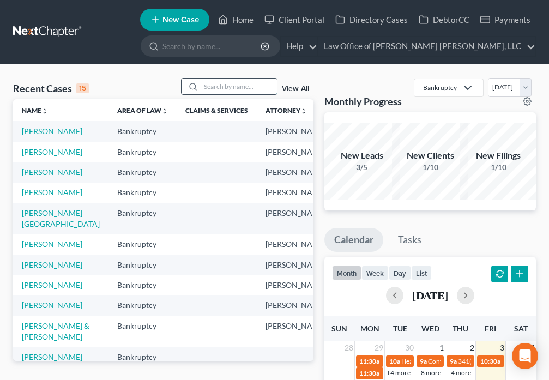
click at [220, 82] on input "search" at bounding box center [239, 87] width 76 height 16
type input "[PERSON_NAME]"
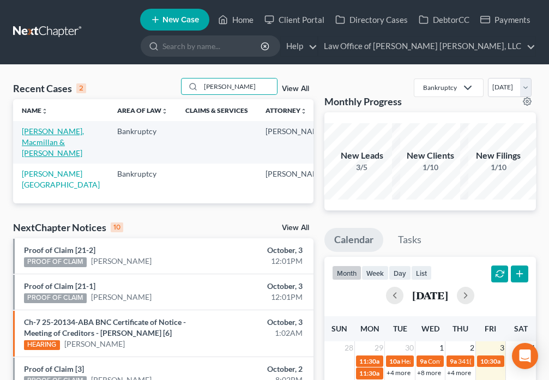
click at [46, 145] on link "[PERSON_NAME], Macmillan & [PERSON_NAME]" at bounding box center [53, 142] width 62 height 31
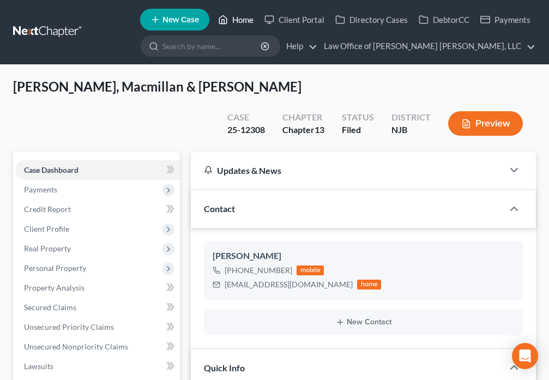
click at [222, 17] on icon at bounding box center [223, 20] width 8 height 8
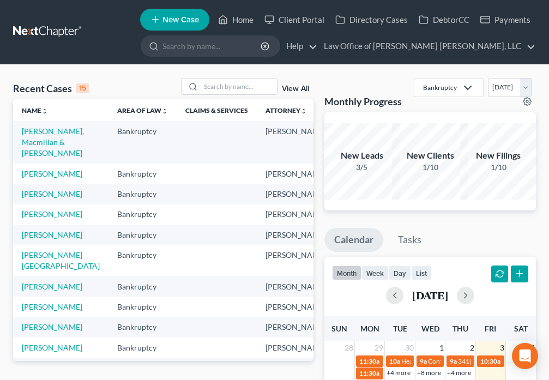
click at [27, 225] on td "[PERSON_NAME]" at bounding box center [60, 214] width 95 height 20
click at [42, 219] on link "[PERSON_NAME]" at bounding box center [52, 213] width 61 height 9
select select "0"
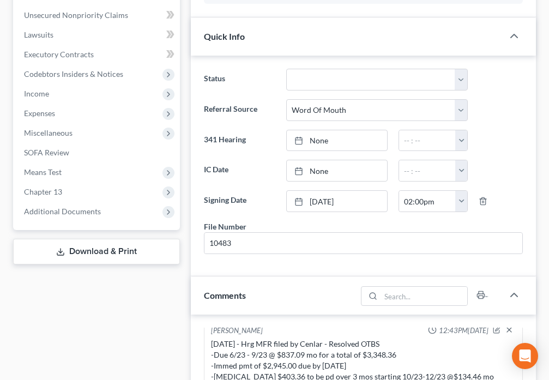
scroll to position [1649, 0]
